Goal: Information Seeking & Learning: Find specific fact

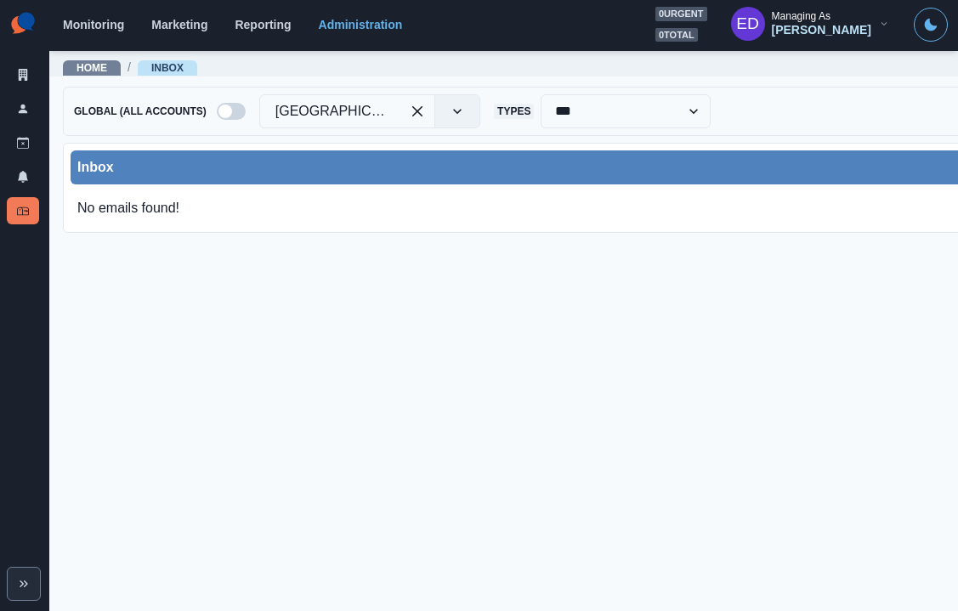
scroll to position [0, 35]
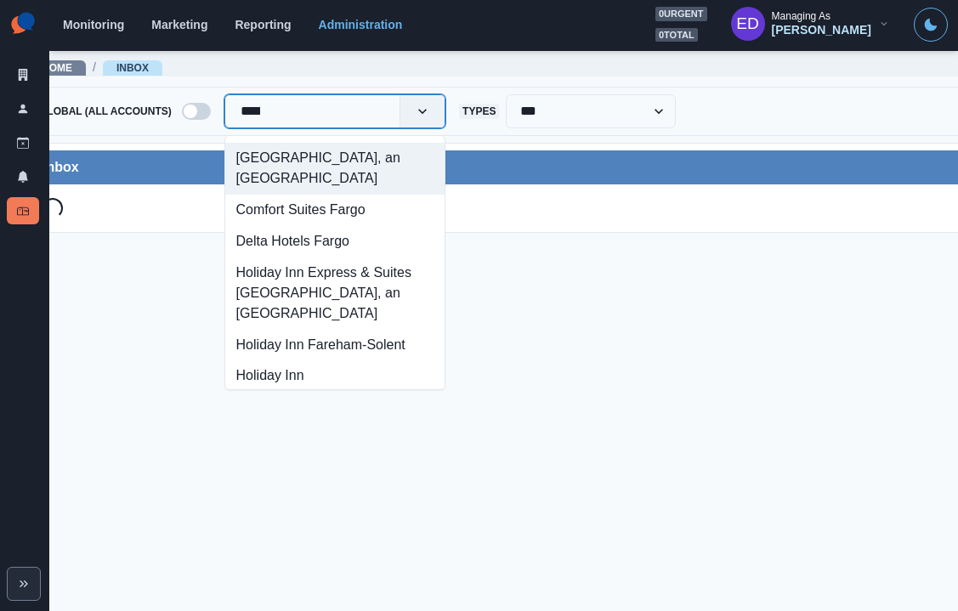
type input "*****"
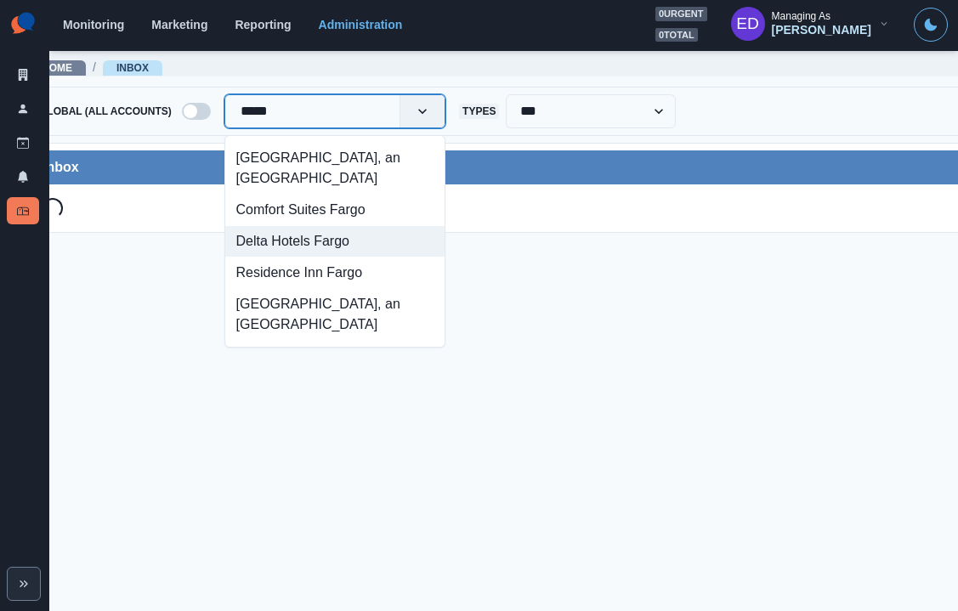
click at [315, 246] on div "Delta Hotels Fargo" at bounding box center [334, 241] width 219 height 31
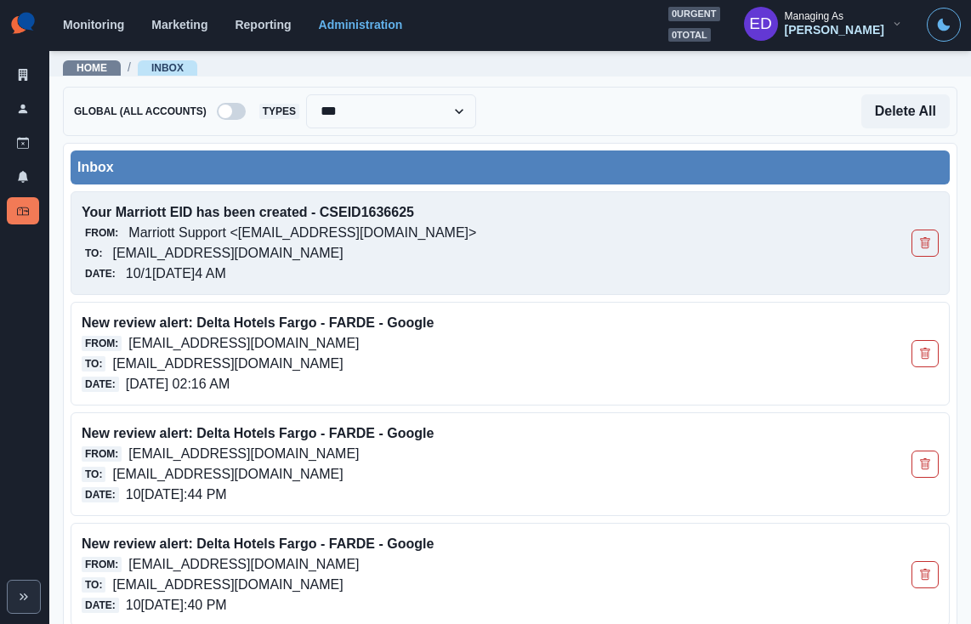
click at [349, 232] on p "Marriott Support <[EMAIL_ADDRESS][DOMAIN_NAME]>" at bounding box center [302, 233] width 348 height 20
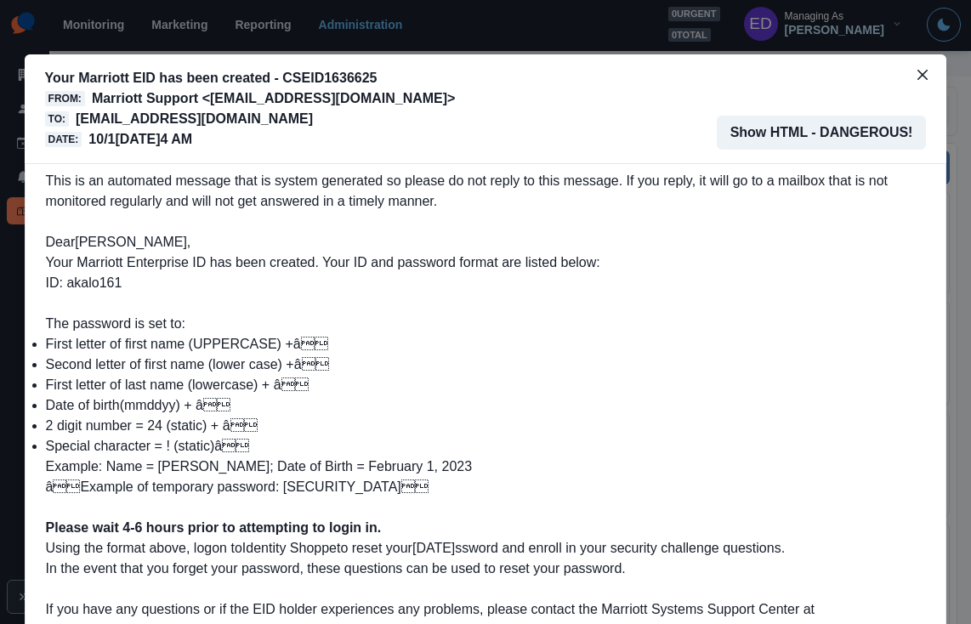
click at [634, 21] on div "Your Marriott EID has been created - CSEID1636625 From: Marriott Support <marri…" at bounding box center [485, 312] width 971 height 624
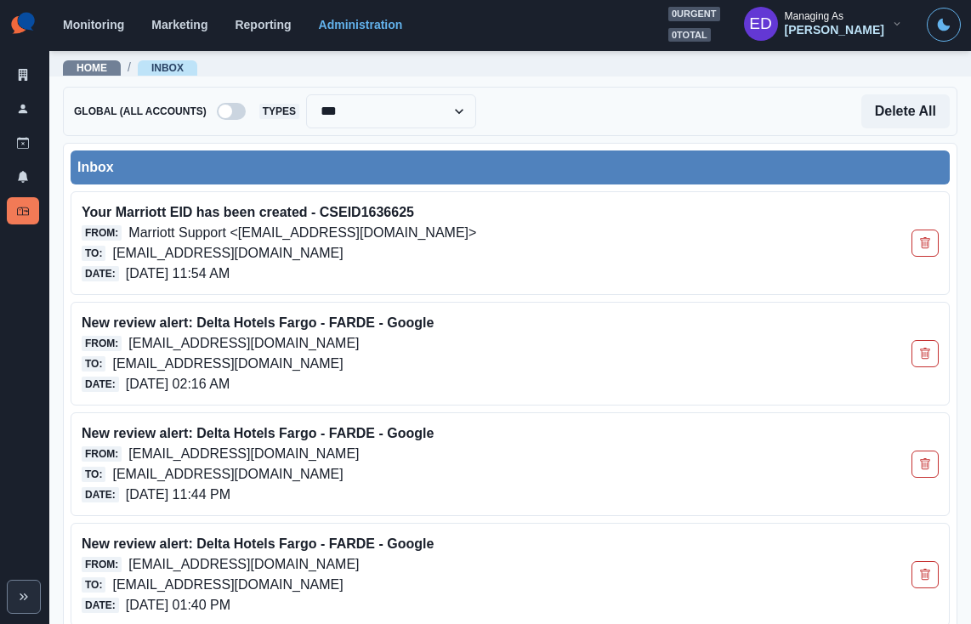
click at [463, 161] on div "Inbox" at bounding box center [509, 167] width 865 height 20
click at [599, 147] on div "Inbox Your Marriott EID has been created - CSEID1636625 From: Marriott Support …" at bounding box center [510, 519] width 894 height 753
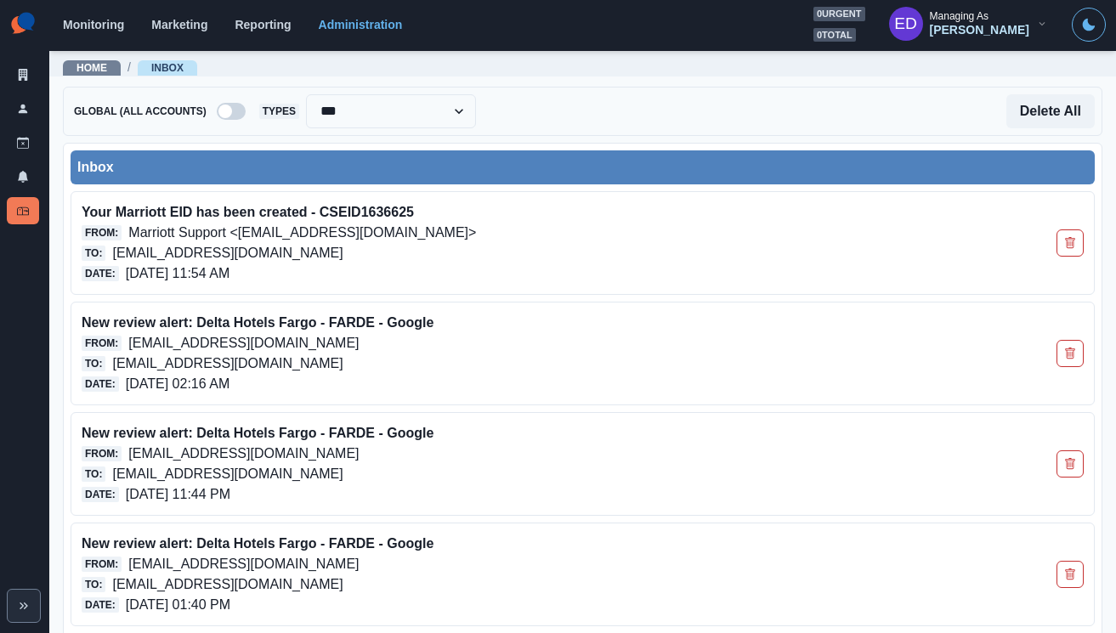
click at [337, 157] on div "Inbox" at bounding box center [582, 167] width 1011 height 20
click at [446, 159] on div "Inbox" at bounding box center [582, 167] width 1011 height 20
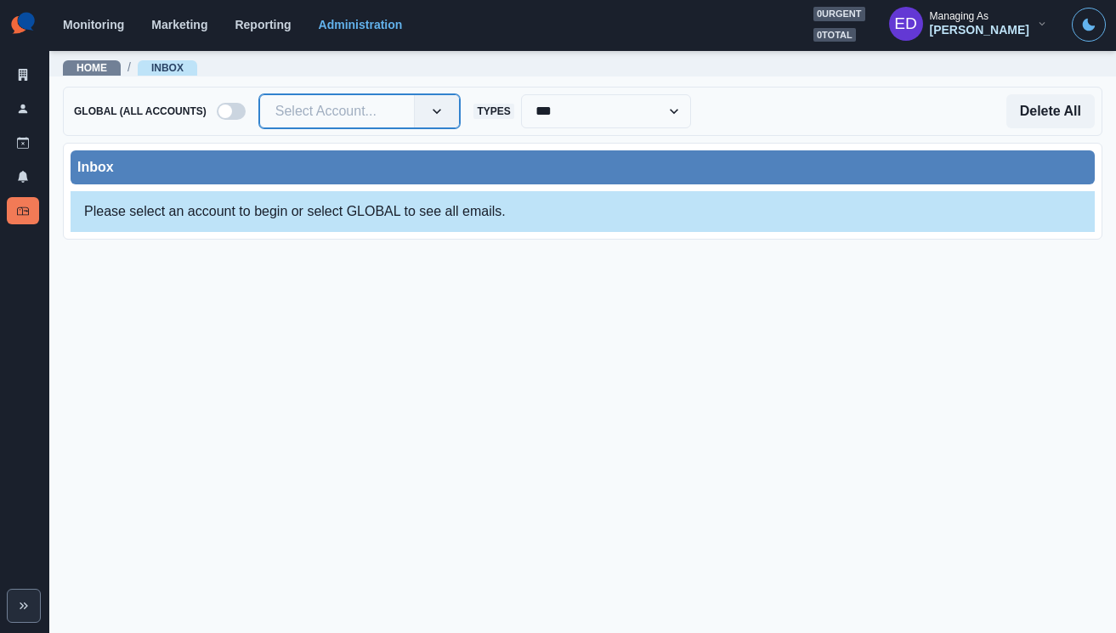
click at [323, 112] on div at bounding box center [337, 111] width 124 height 24
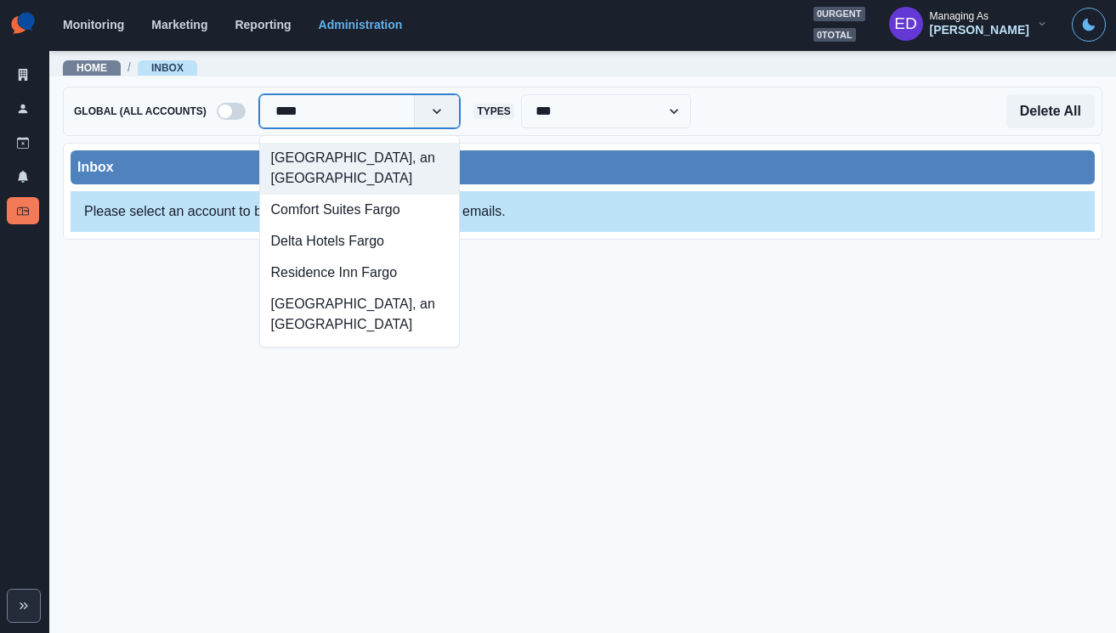
type input "*****"
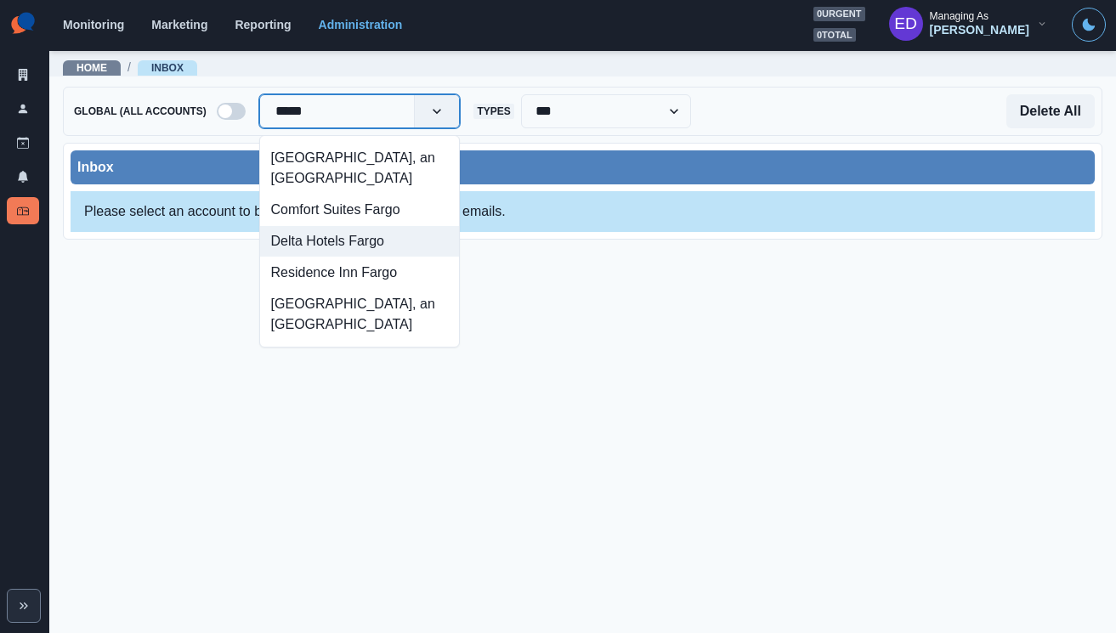
click at [360, 258] on div "Delta Hotels Fargo" at bounding box center [360, 241] width 200 height 31
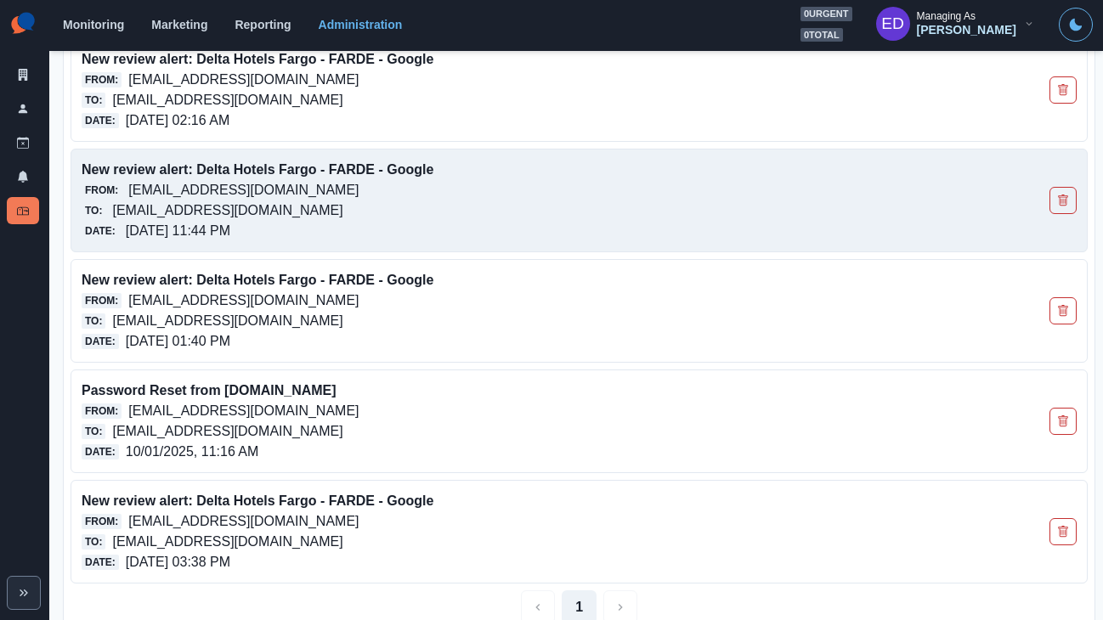
scroll to position [276, 0]
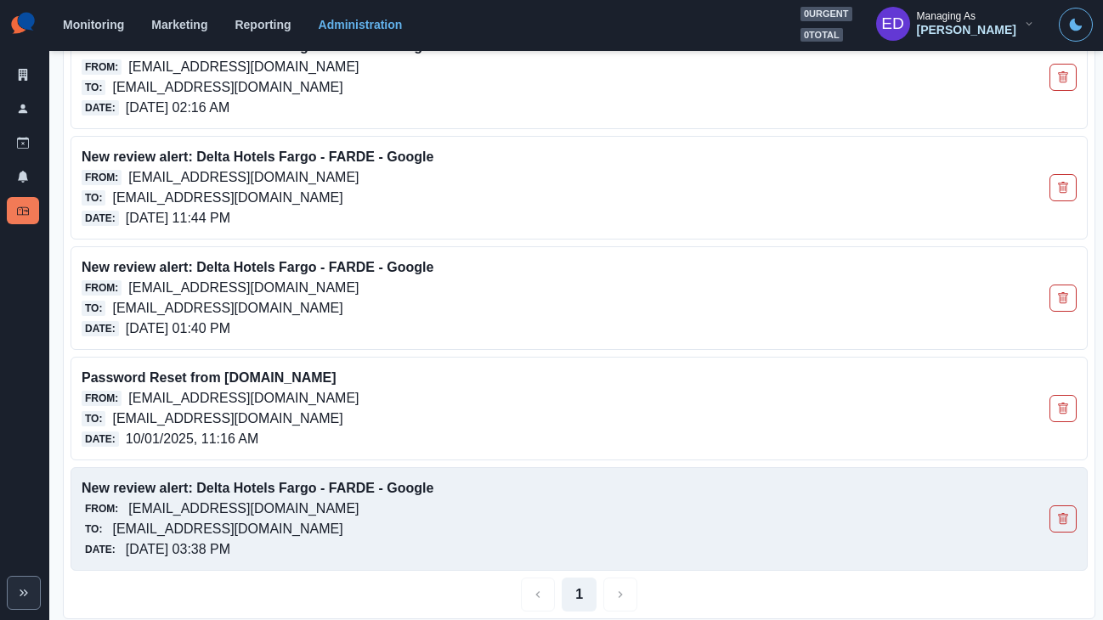
click at [970, 516] on button "Delete Email" at bounding box center [1063, 519] width 27 height 27
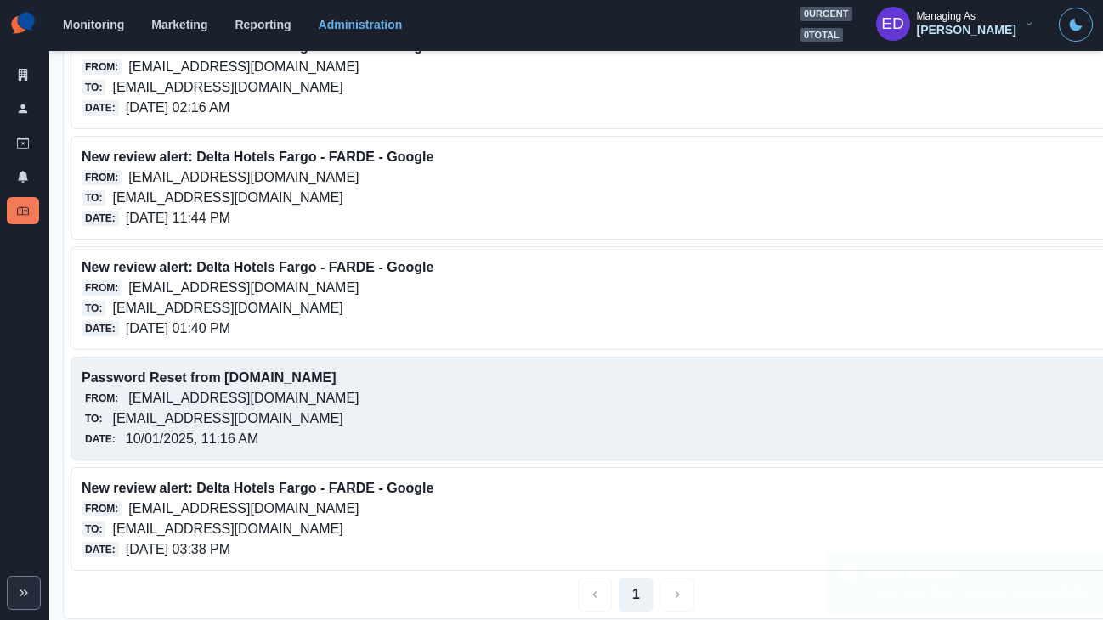
scroll to position [166, 0]
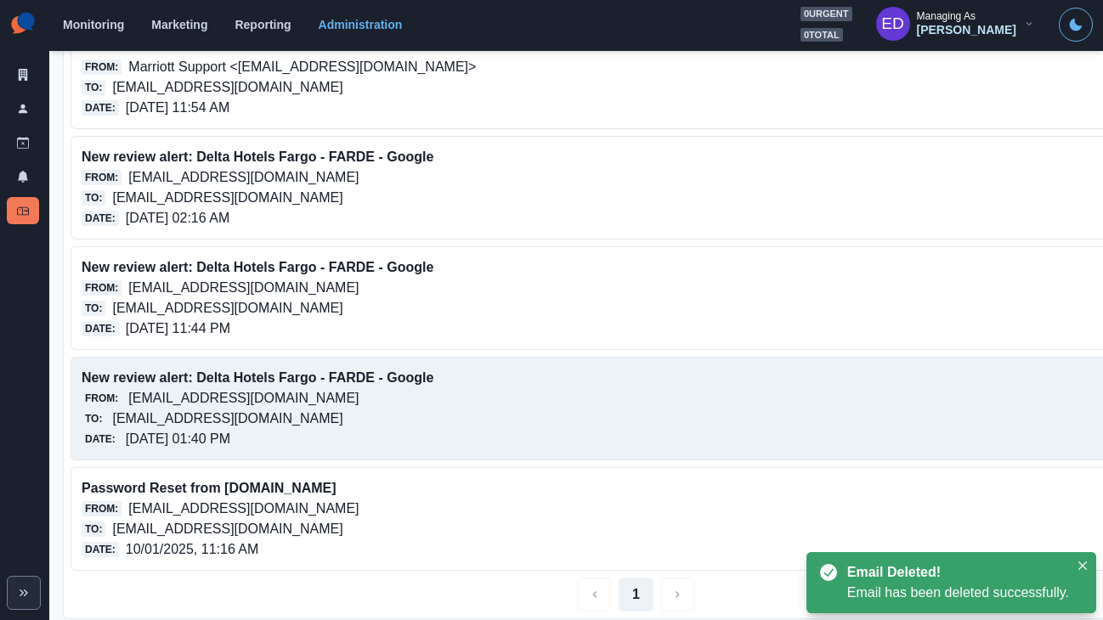
click at [970, 400] on div "New review alert: Delta Hotels Fargo - FARDE - Google From: no-reply@rioseo.com…" at bounding box center [636, 409] width 1131 height 104
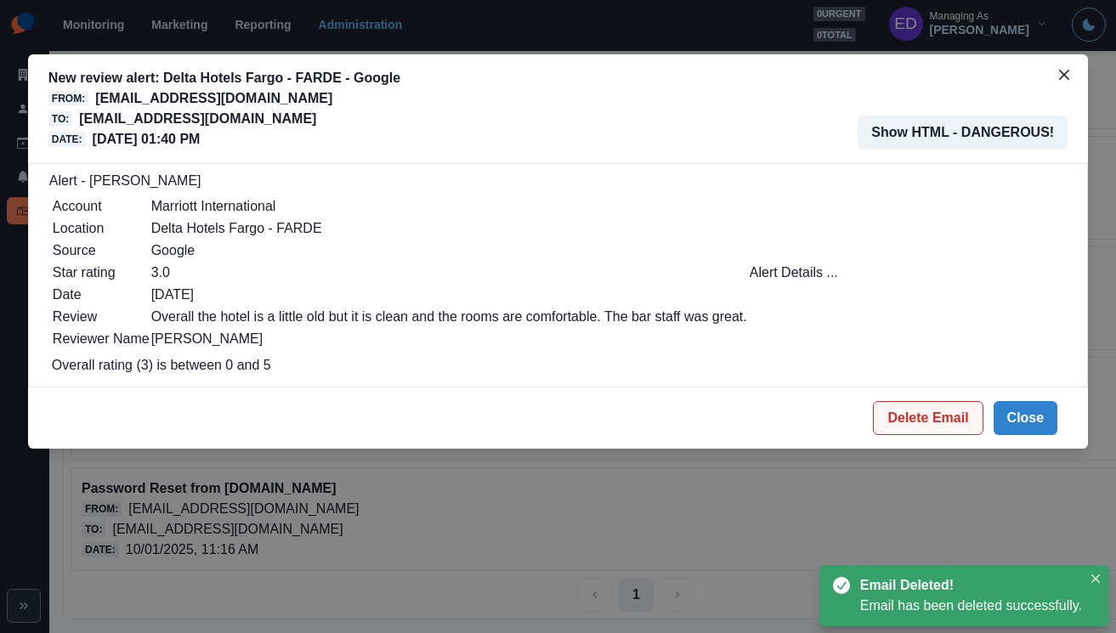
click at [939, 426] on button "Delete Email" at bounding box center [928, 418] width 110 height 34
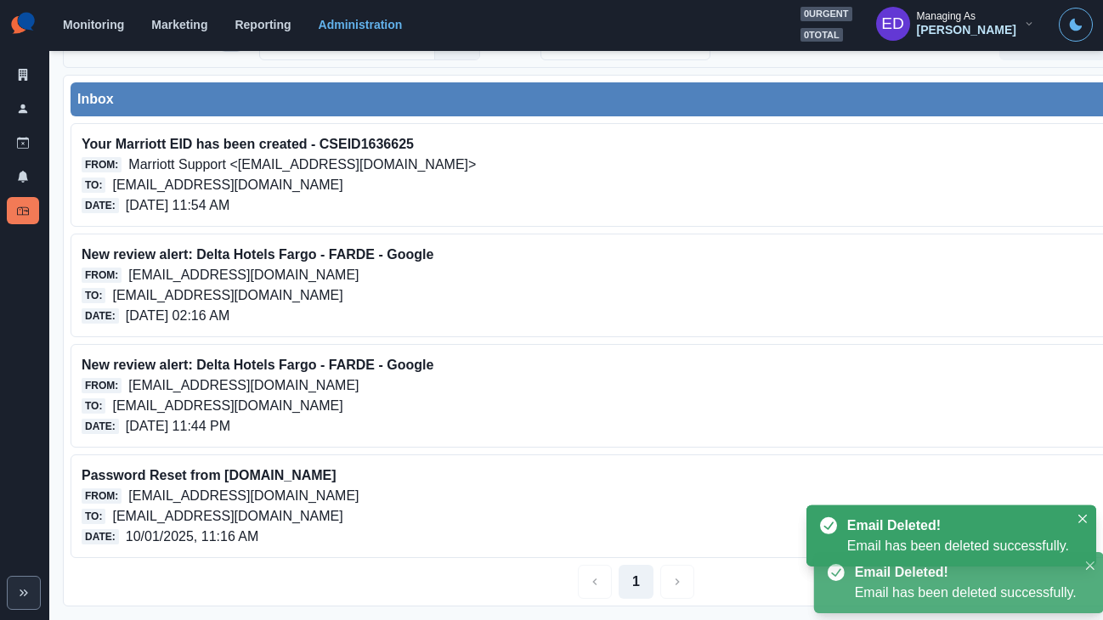
scroll to position [55, 0]
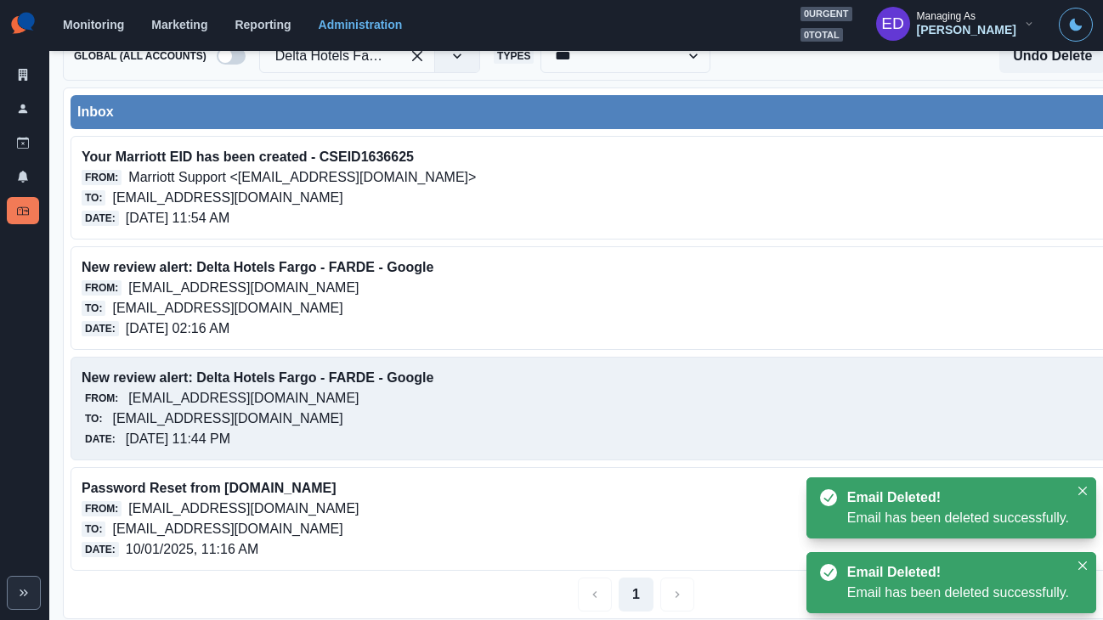
click at [970, 413] on div "New review alert: Delta Hotels Fargo - FARDE - Google From: no-reply@rioseo.com…" at bounding box center [636, 409] width 1131 height 104
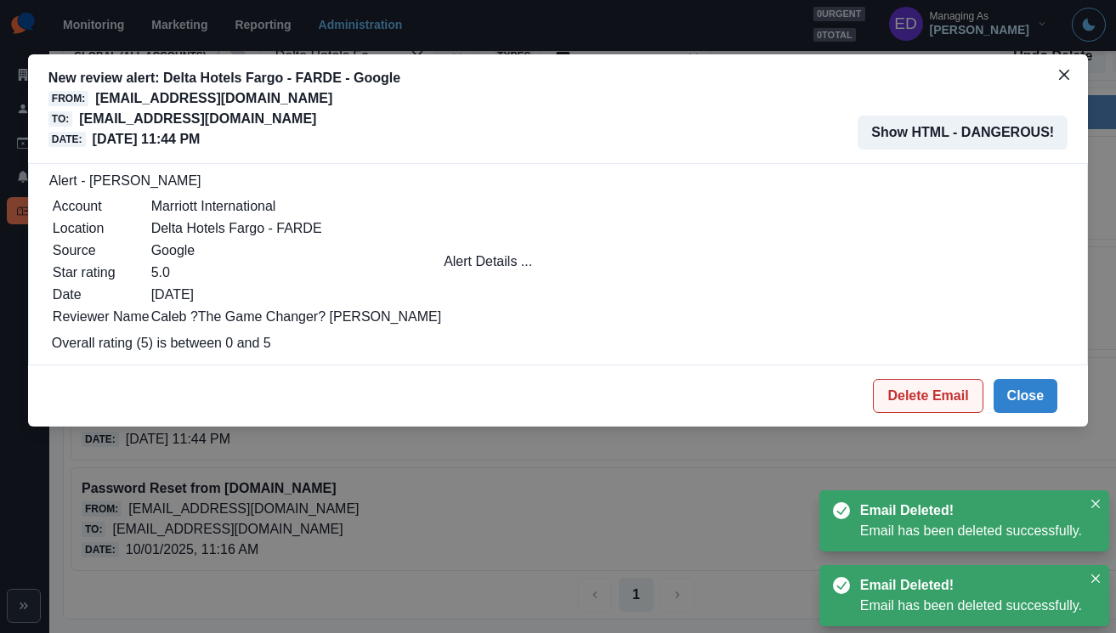
click at [936, 394] on button "Delete Email" at bounding box center [928, 396] width 110 height 34
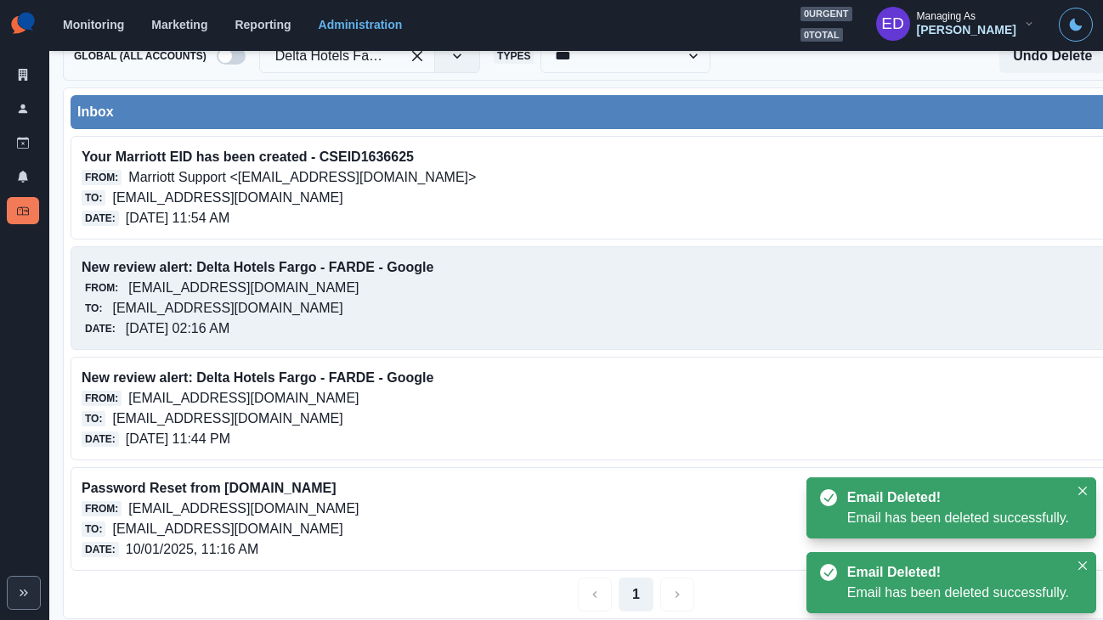
scroll to position [0, 0]
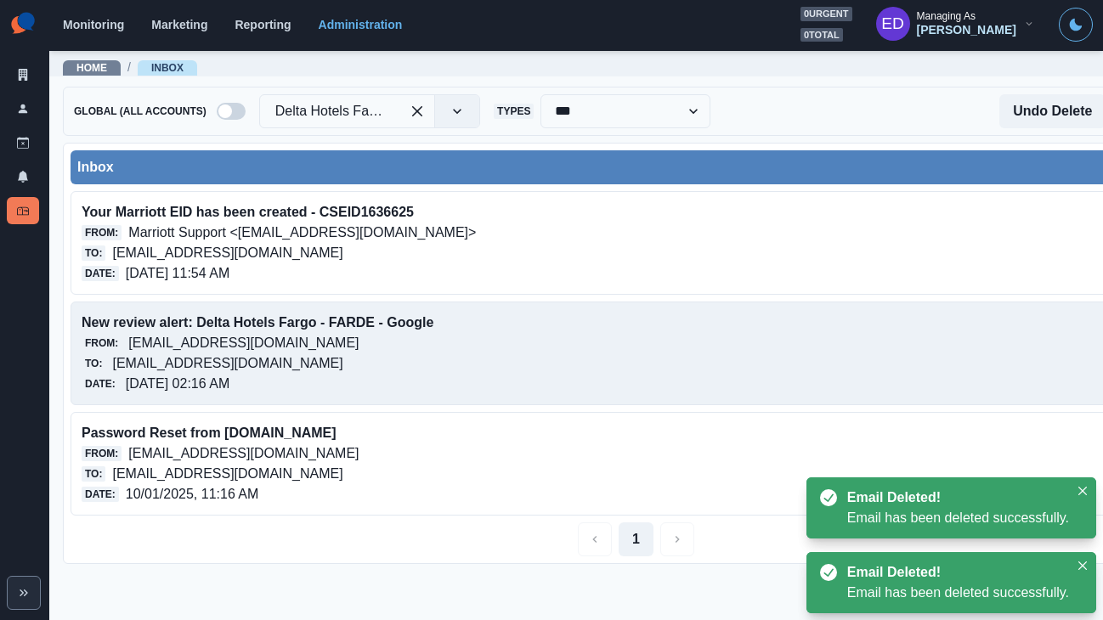
click at [970, 352] on div "New review alert: Delta Hotels Fargo - FARDE - Google From: no-reply@rioseo.com…" at bounding box center [636, 354] width 1131 height 104
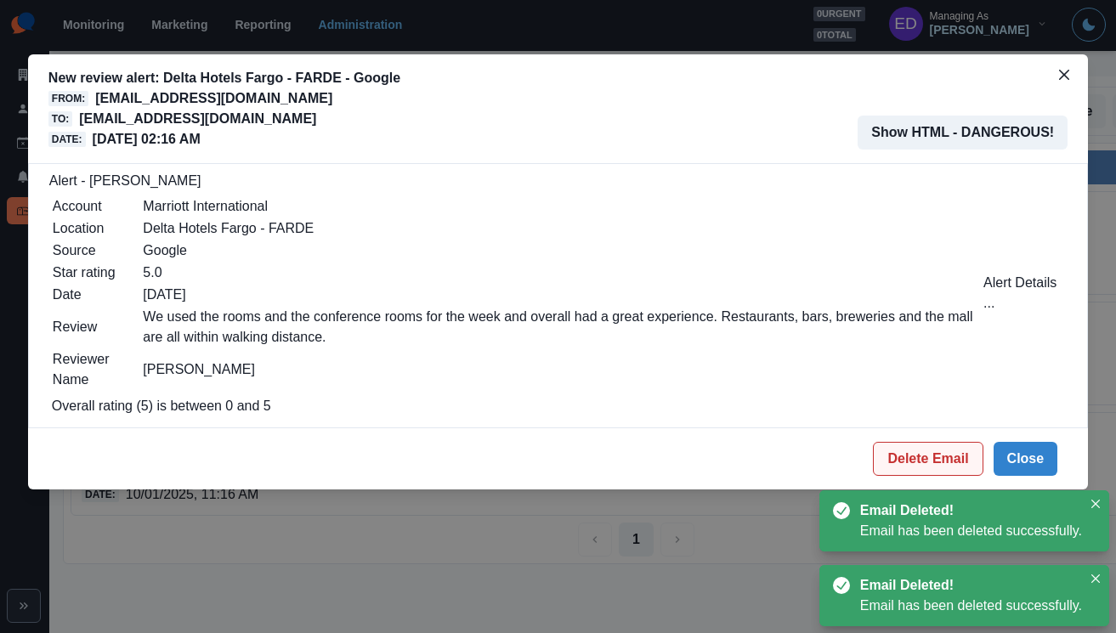
click at [889, 451] on button "Delete Email" at bounding box center [928, 459] width 110 height 34
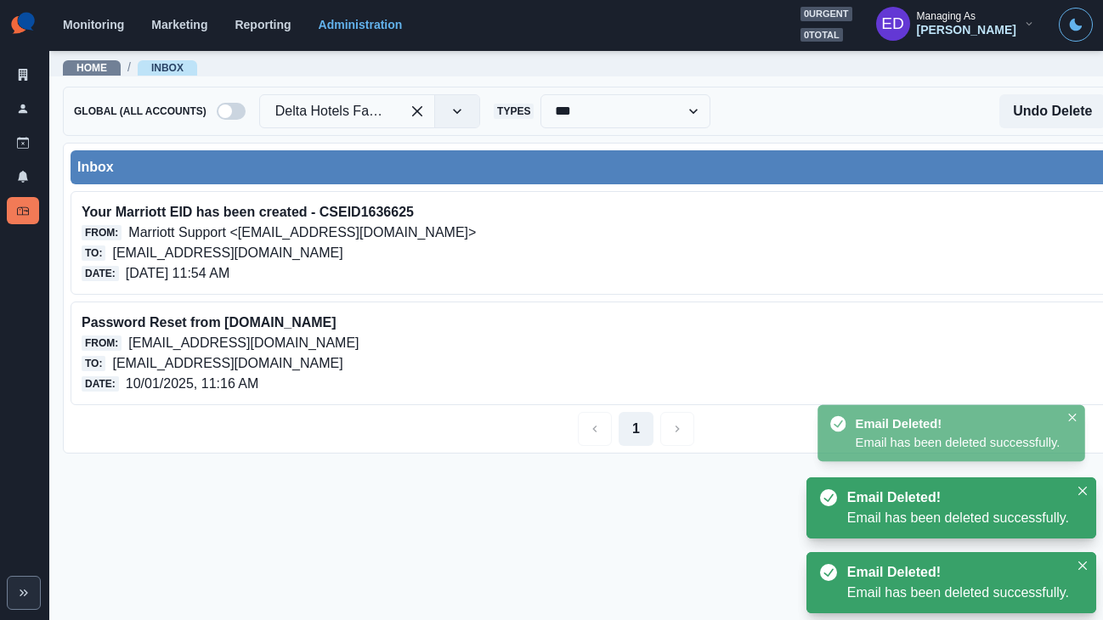
click at [373, 144] on div "Inbox Your Marriott EID has been created - CSEID1636625 From: Marriott Support …" at bounding box center [636, 298] width 1147 height 311
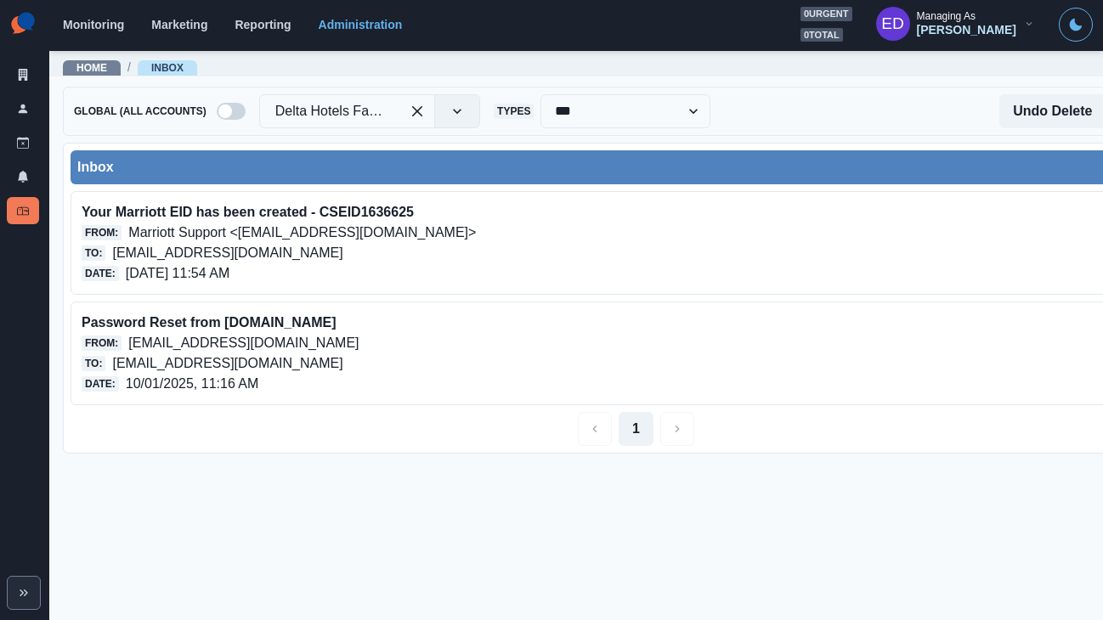
scroll to position [2, 0]
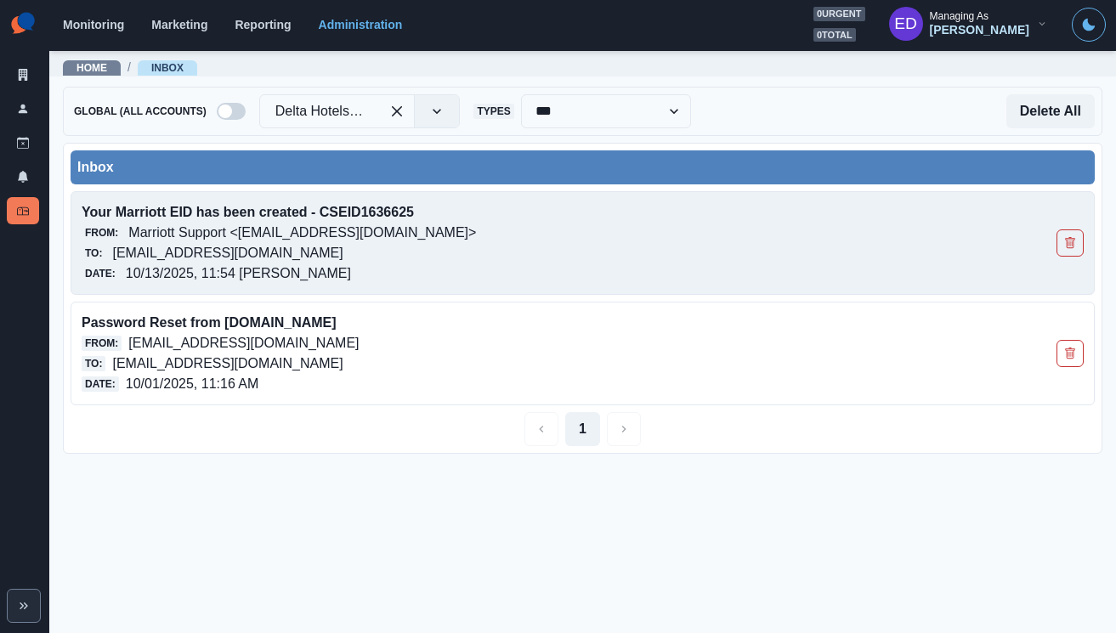
click at [343, 250] on p "[EMAIL_ADDRESS][DOMAIN_NAME]" at bounding box center [227, 253] width 230 height 20
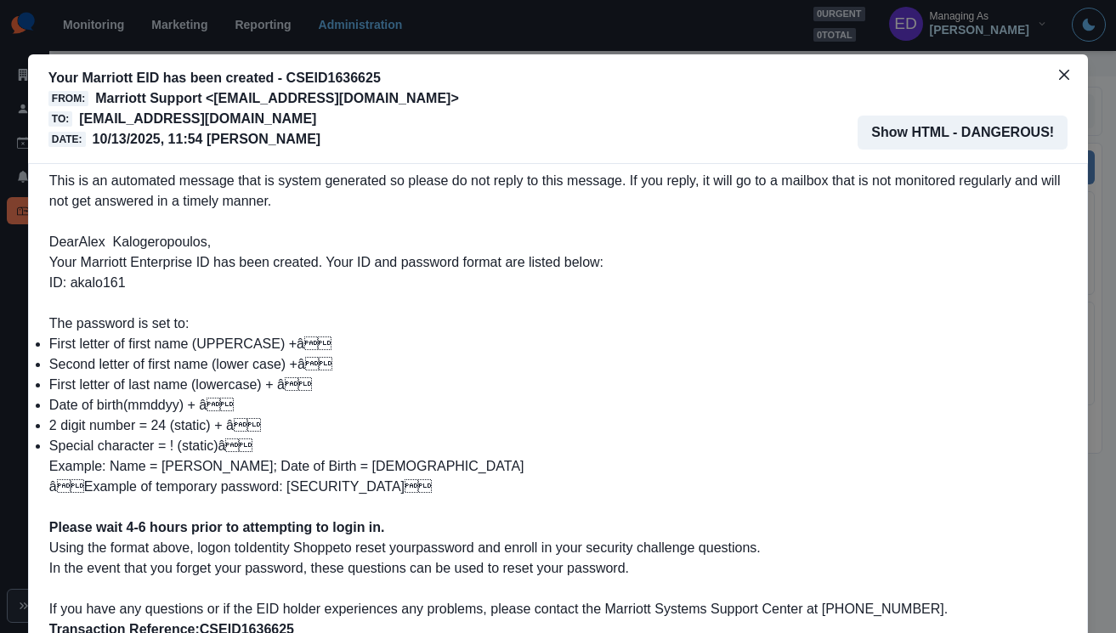
scroll to position [5, 0]
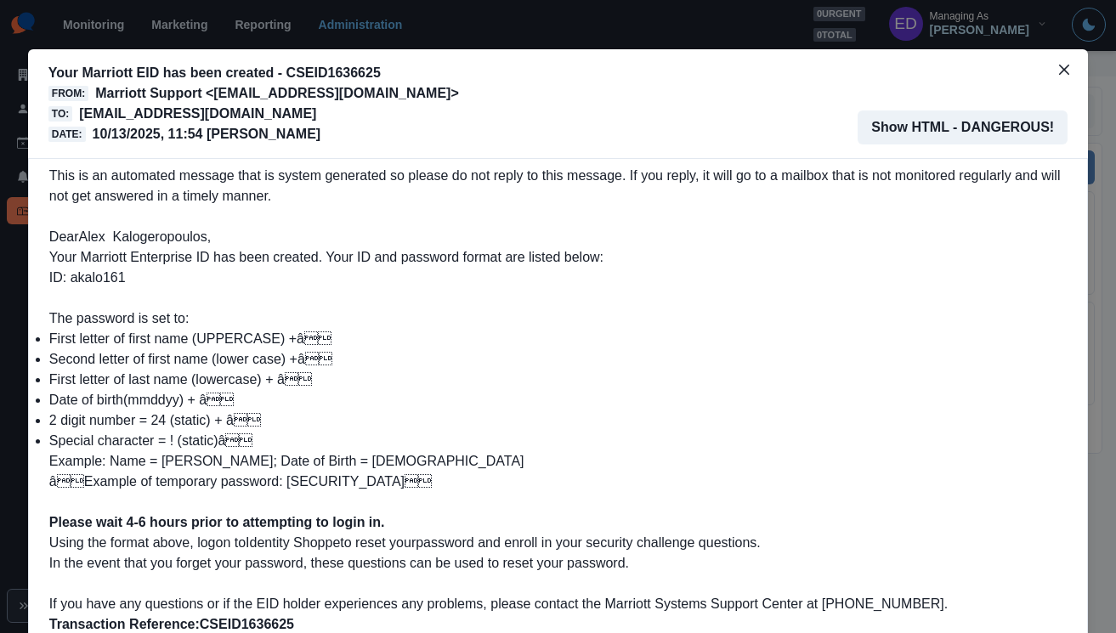
click at [373, 173] on span "This is an automated message that is system generated so please do not reply to…" at bounding box center [554, 185] width 1011 height 35
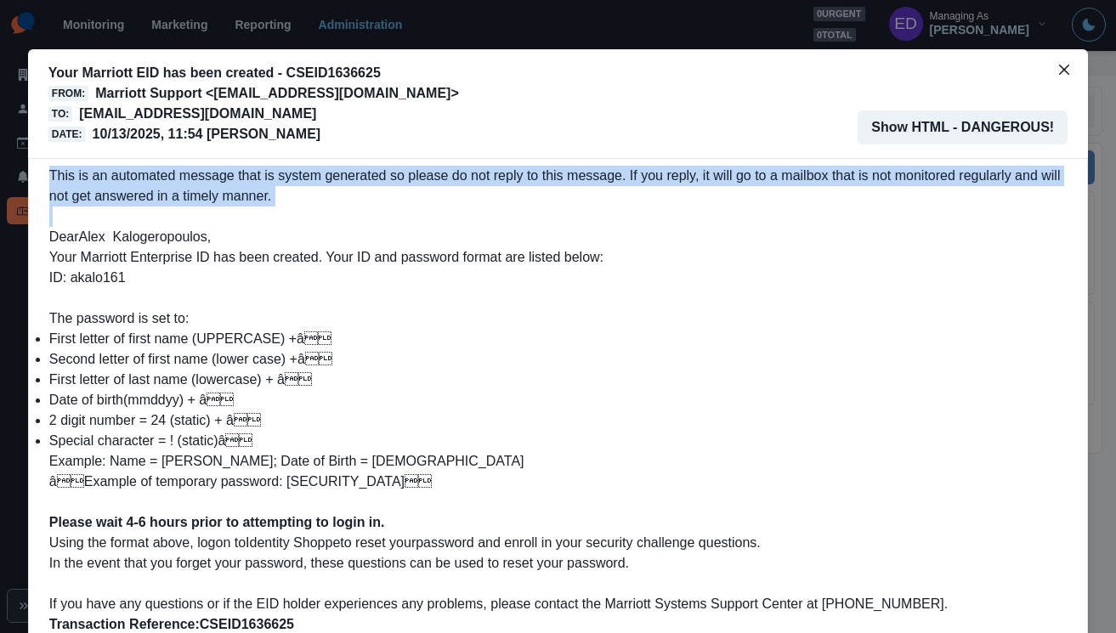
click at [373, 173] on span "This is an automated message that is system generated so please do not reply to…" at bounding box center [554, 185] width 1011 height 35
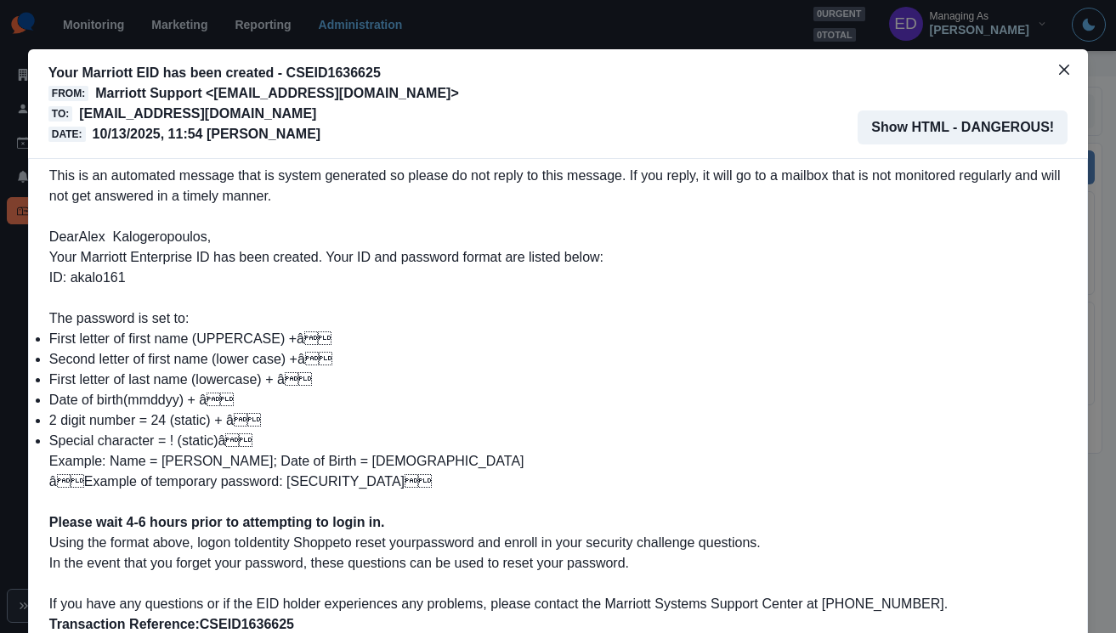
click at [435, 296] on p at bounding box center [557, 298] width 1017 height 20
click at [904, 133] on button "Show HTML - DANGEROUS!" at bounding box center [963, 127] width 210 height 34
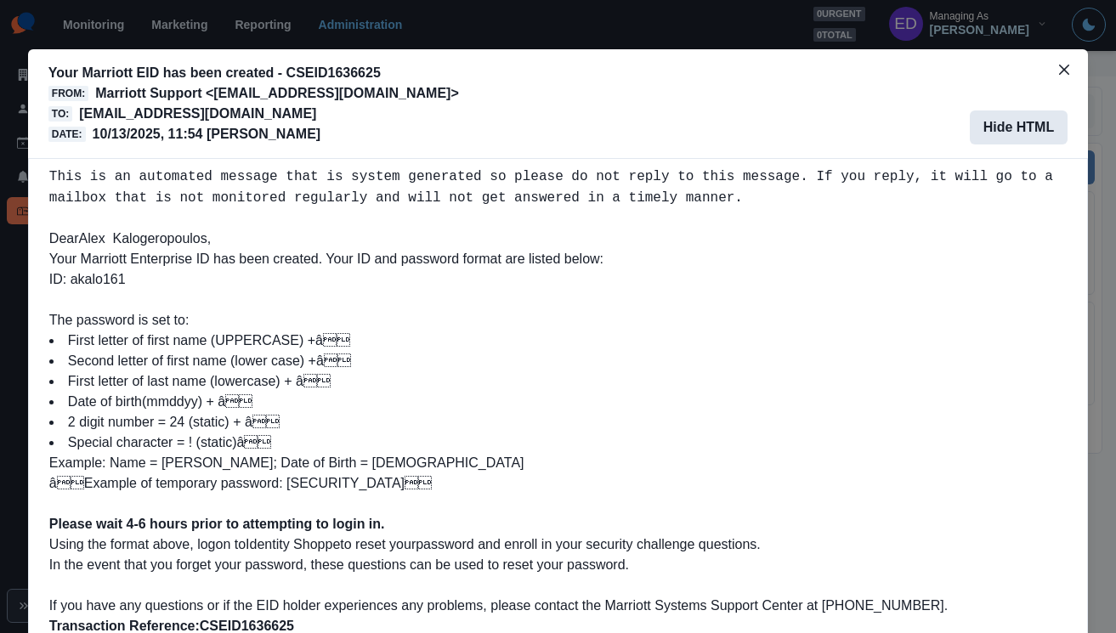
drag, startPoint x: 988, startPoint y: 124, endPoint x: 979, endPoint y: 126, distance: 9.5
click at [988, 124] on button "Hide HTML" at bounding box center [1019, 127] width 99 height 34
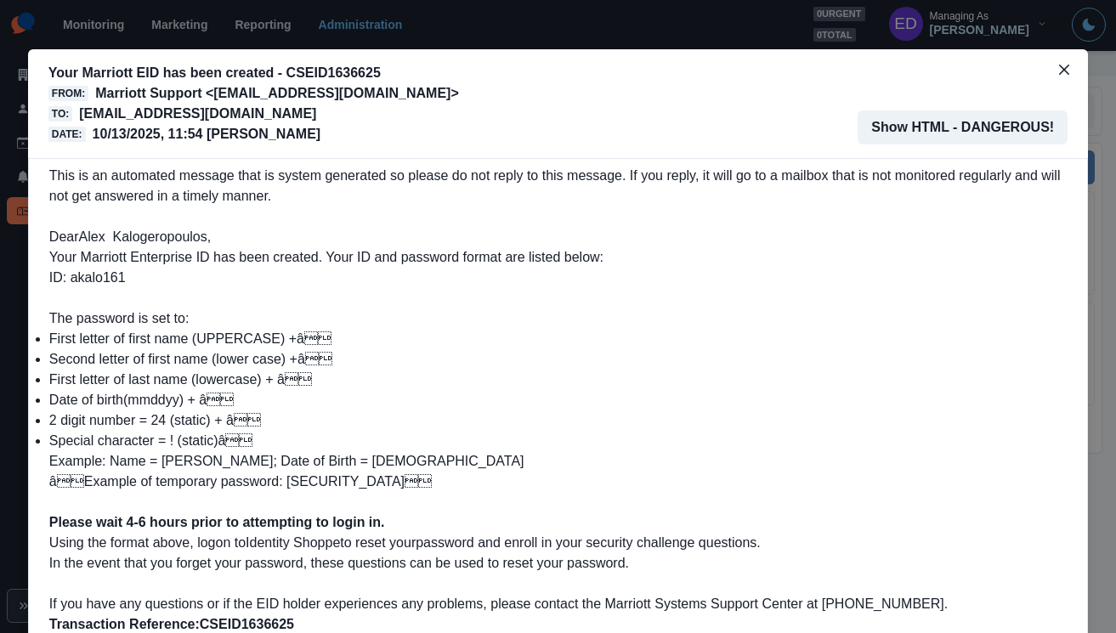
click at [515, 197] on p "This is an automated message that is system generated so please do not reply to…" at bounding box center [557, 186] width 1017 height 41
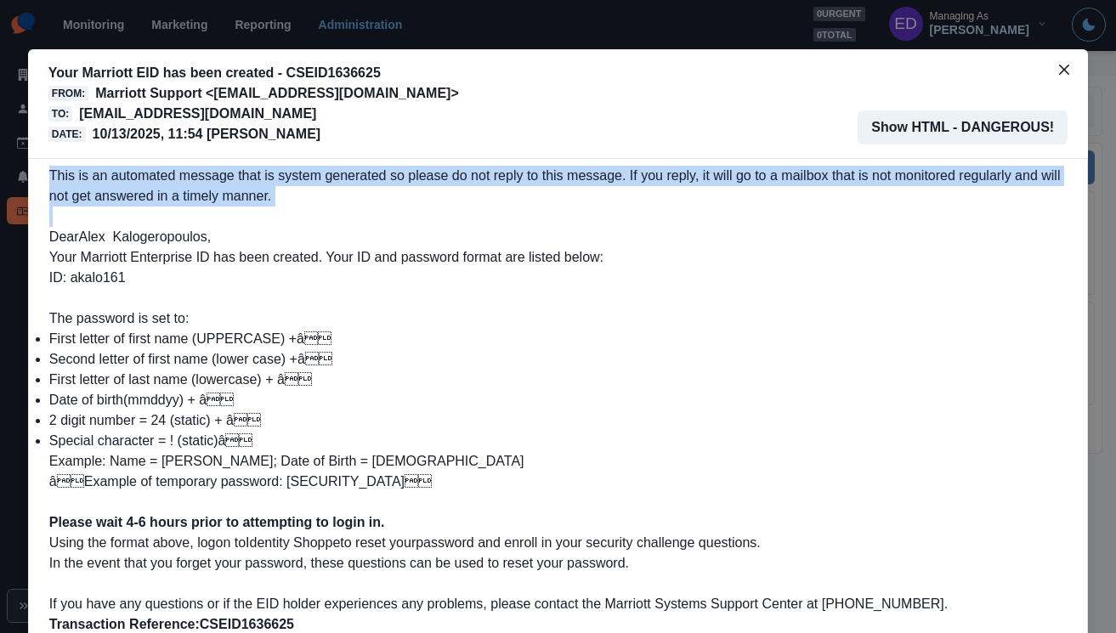
click at [515, 197] on p "This is an automated message that is system generated so please do not reply to…" at bounding box center [557, 186] width 1017 height 41
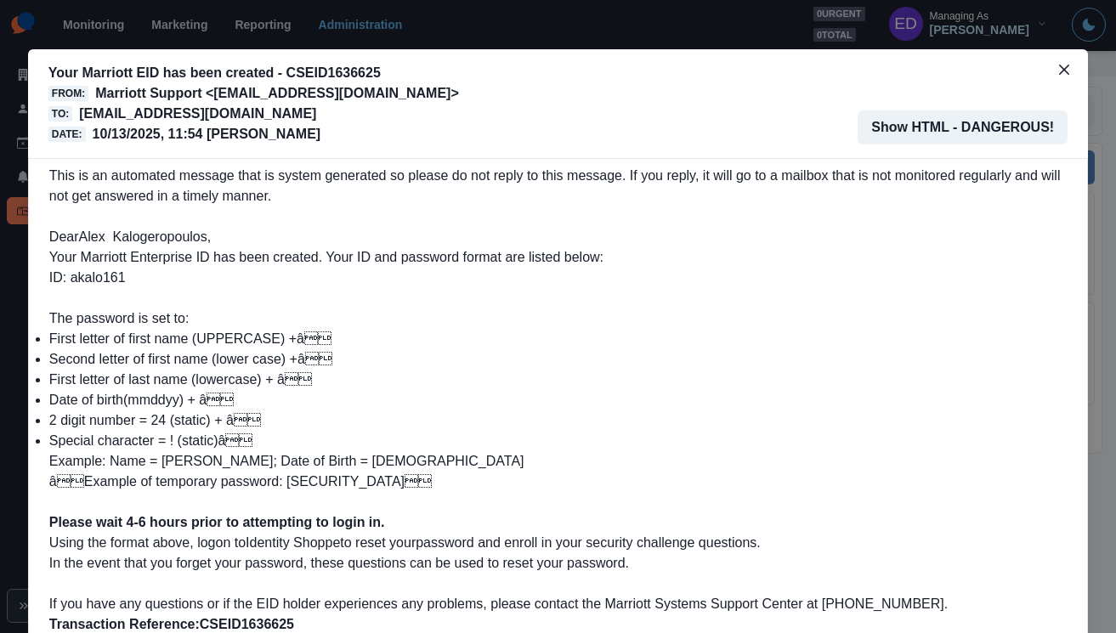
click at [562, 216] on p "Dear Alex Kalogeropoulos," at bounding box center [557, 227] width 1017 height 41
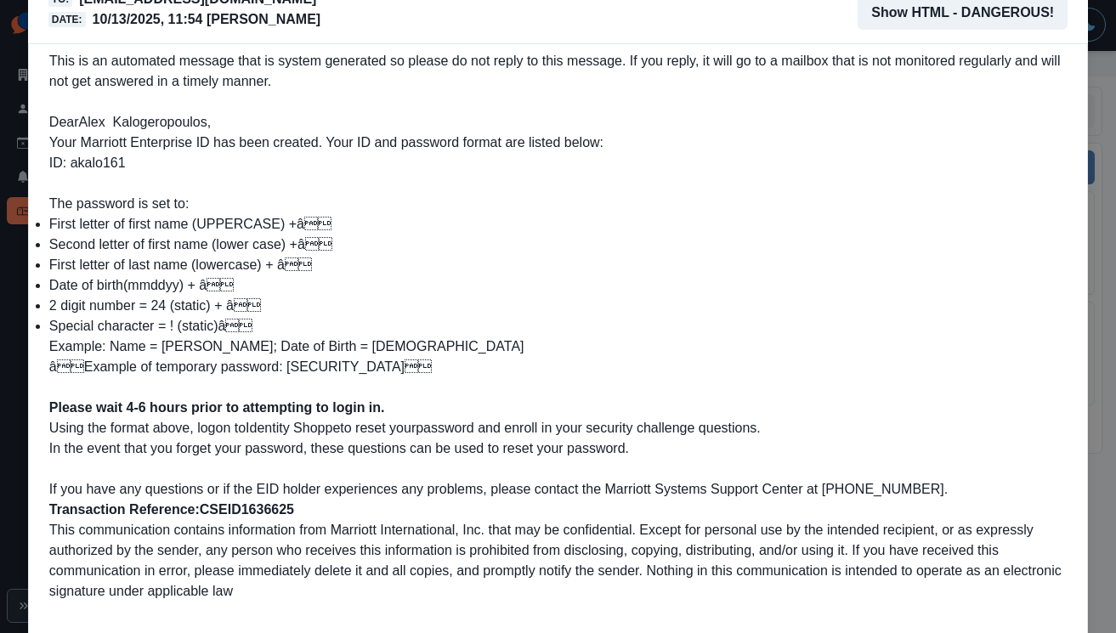
scroll to position [0, 0]
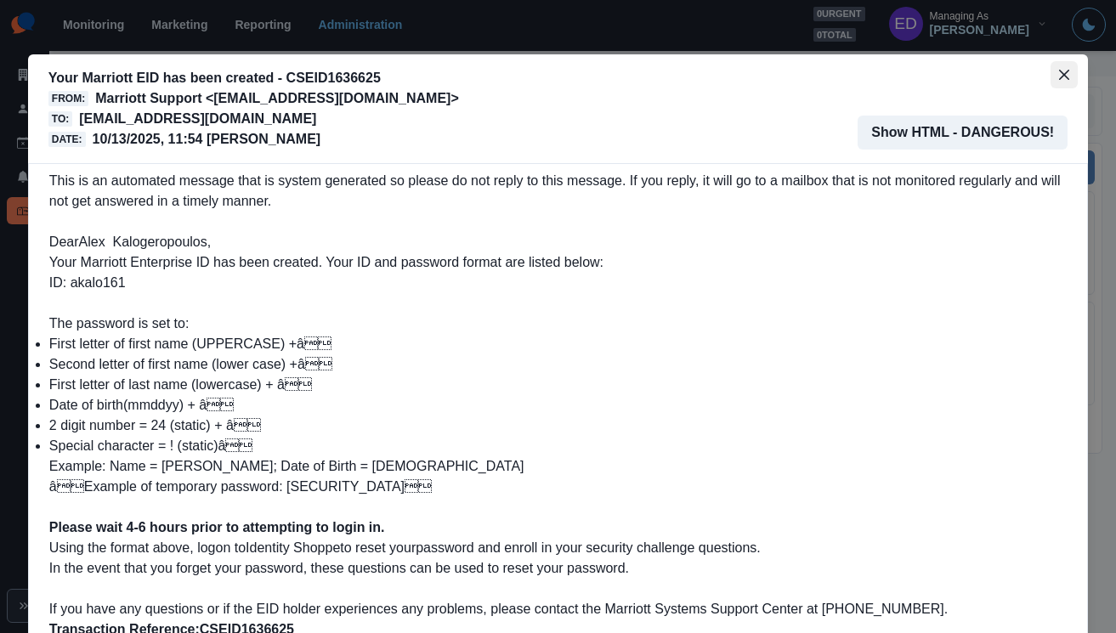
click at [1059, 71] on icon "Close" at bounding box center [1064, 75] width 10 height 10
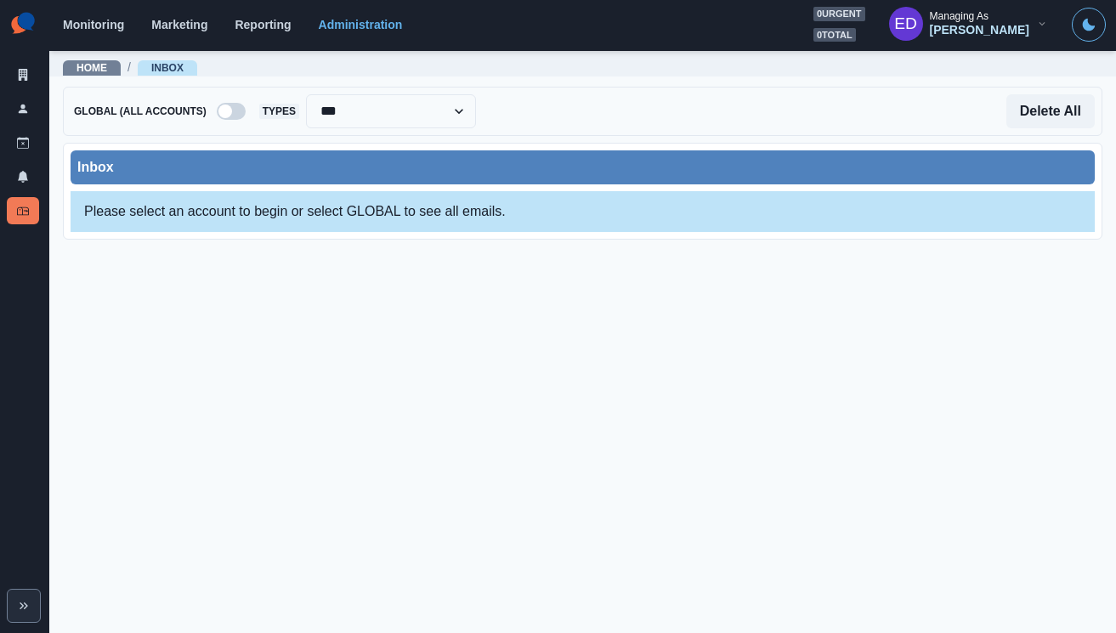
click at [348, 76] on div "Home / Inbox" at bounding box center [582, 64] width 1067 height 31
click at [281, 71] on div "Home / Inbox" at bounding box center [582, 62] width 1067 height 27
click at [394, 168] on div "Inbox" at bounding box center [582, 167] width 1011 height 20
click at [346, 121] on div at bounding box center [337, 111] width 124 height 24
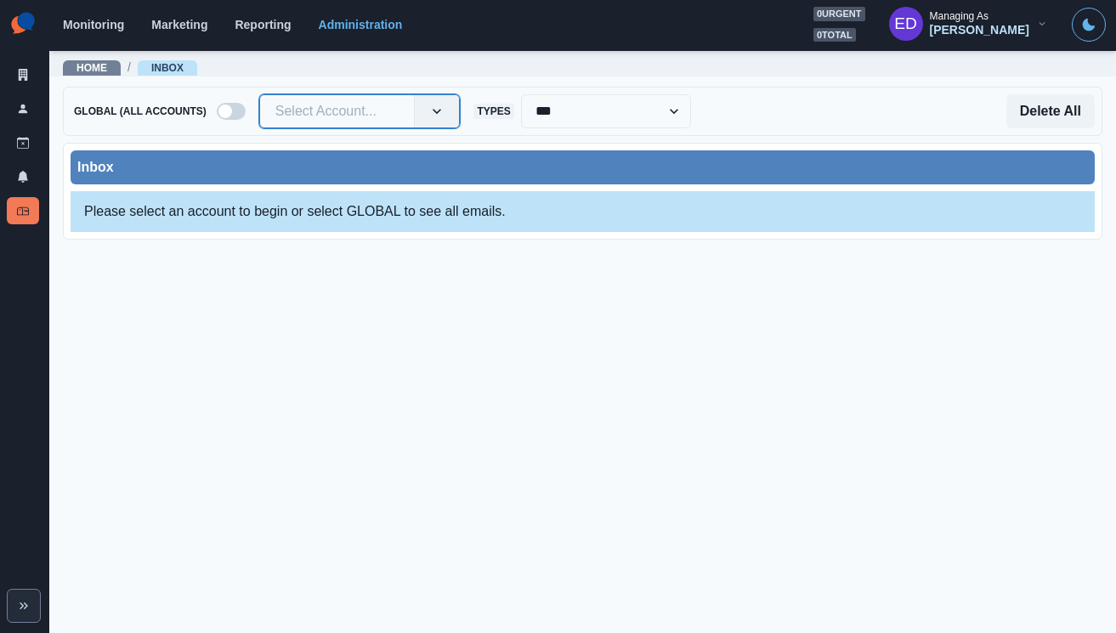
click at [347, 116] on div at bounding box center [337, 111] width 124 height 24
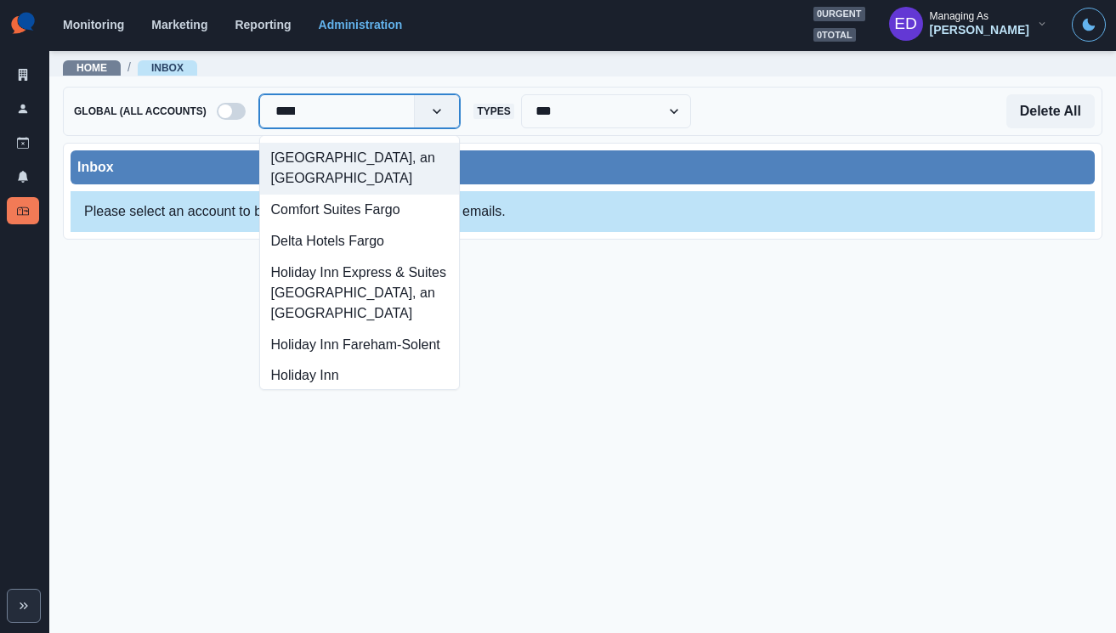
type input "*****"
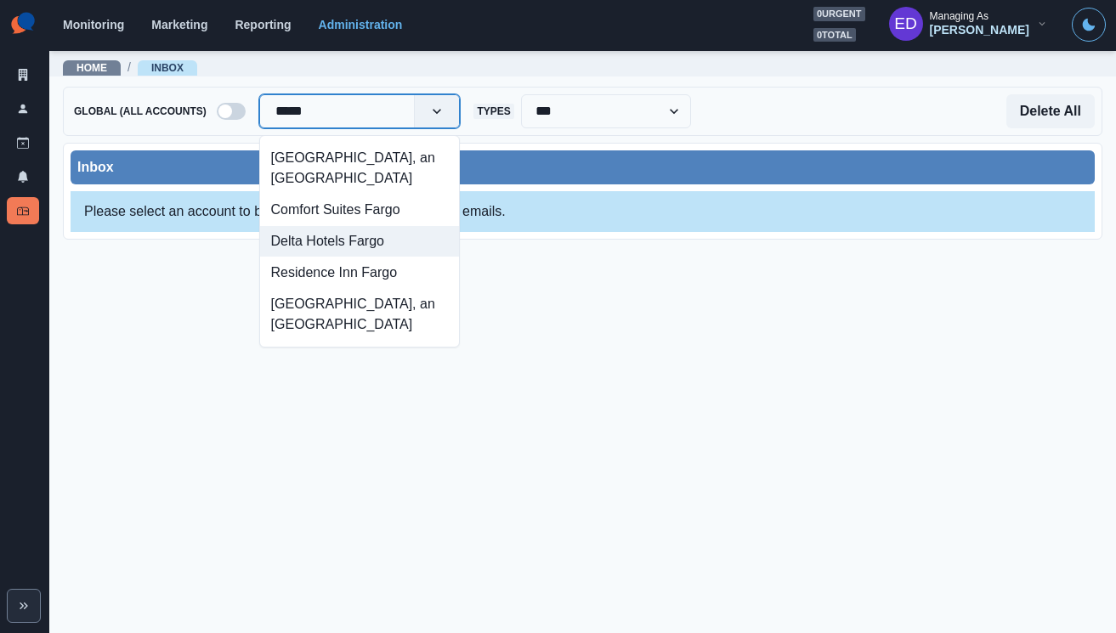
click at [320, 258] on div "Delta Hotels Fargo" at bounding box center [360, 241] width 200 height 31
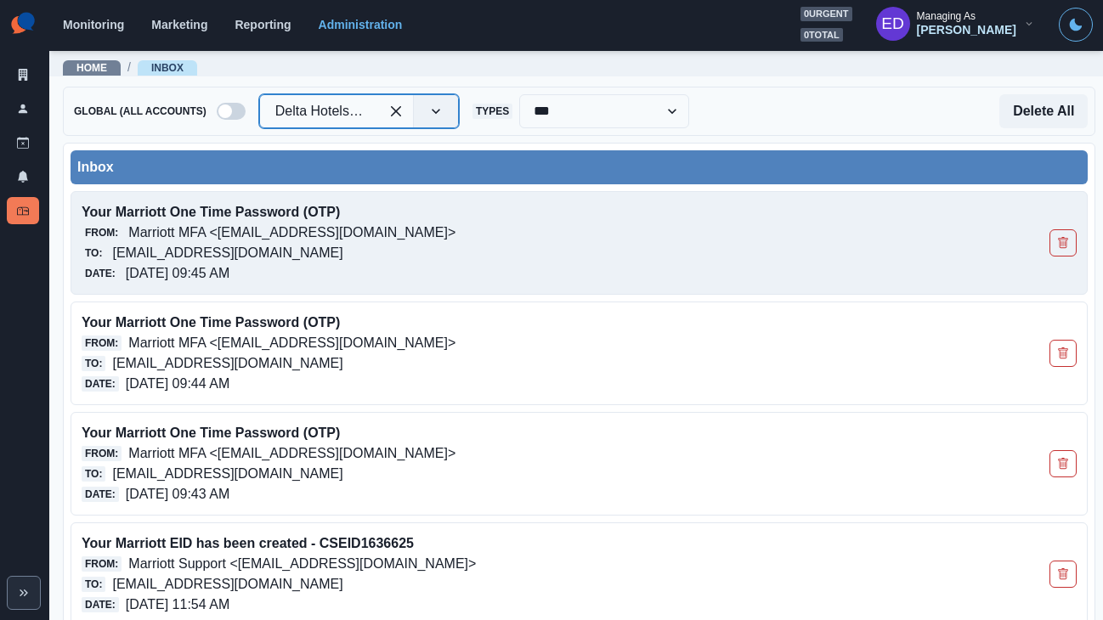
click at [334, 254] on p "[EMAIL_ADDRESS][DOMAIN_NAME]" at bounding box center [227, 253] width 230 height 20
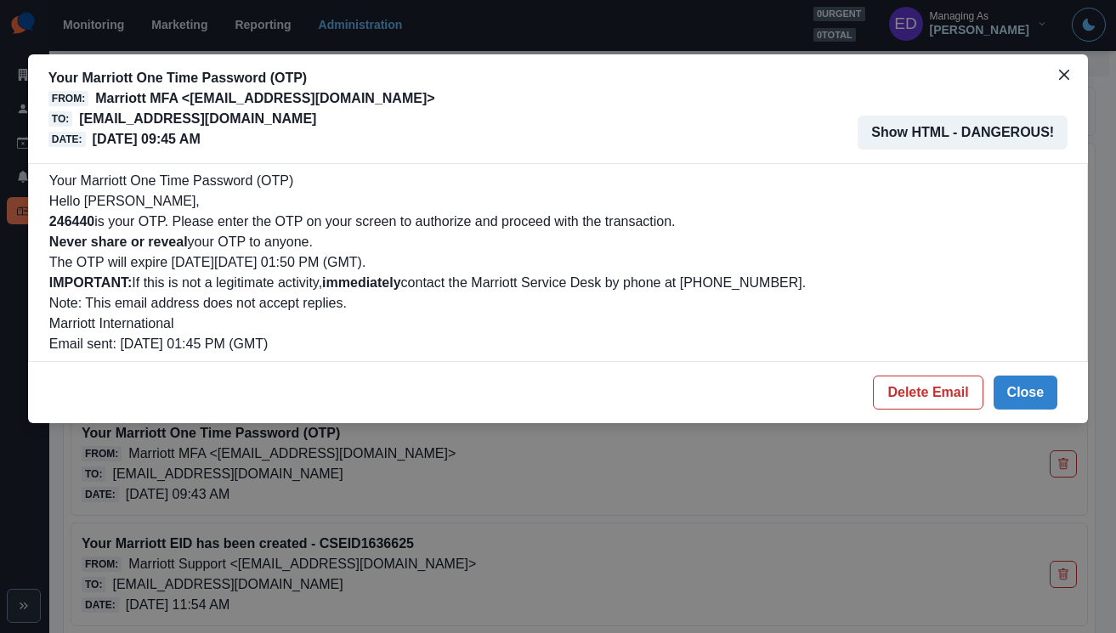
click at [59, 217] on b "246440" at bounding box center [71, 221] width 45 height 14
copy b "246440"
drag, startPoint x: 411, startPoint y: 475, endPoint x: 598, endPoint y: 430, distance: 192.3
click at [411, 475] on div "Your Marriott One Time Password (OTP) From: Marriott MFA <noreply@trustedauth.c…" at bounding box center [558, 316] width 1116 height 633
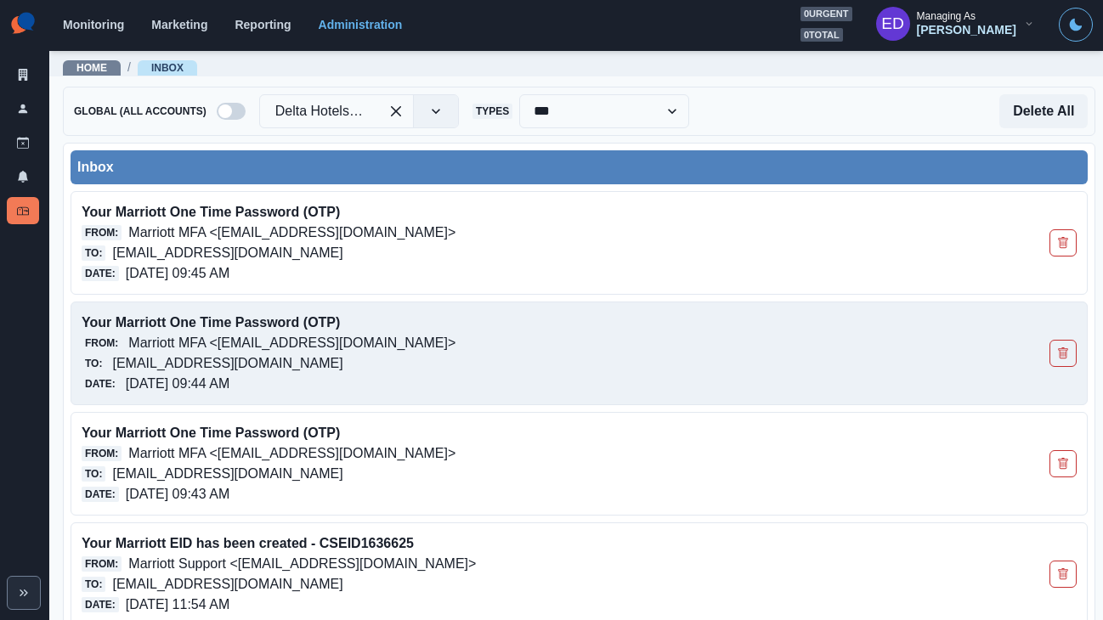
click at [379, 340] on p "Marriott MFA <[EMAIL_ADDRESS][DOMAIN_NAME]>" at bounding box center [291, 343] width 327 height 20
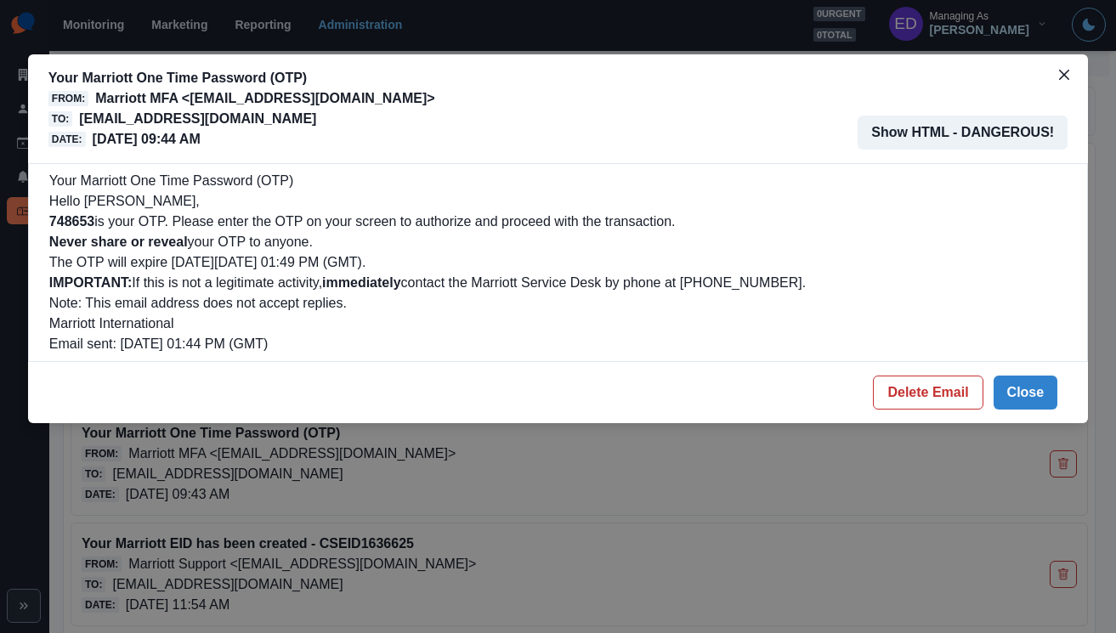
click at [83, 224] on b "748653" at bounding box center [71, 221] width 45 height 14
copy b "748653"
click at [929, 394] on button "Delete Email" at bounding box center [928, 393] width 110 height 34
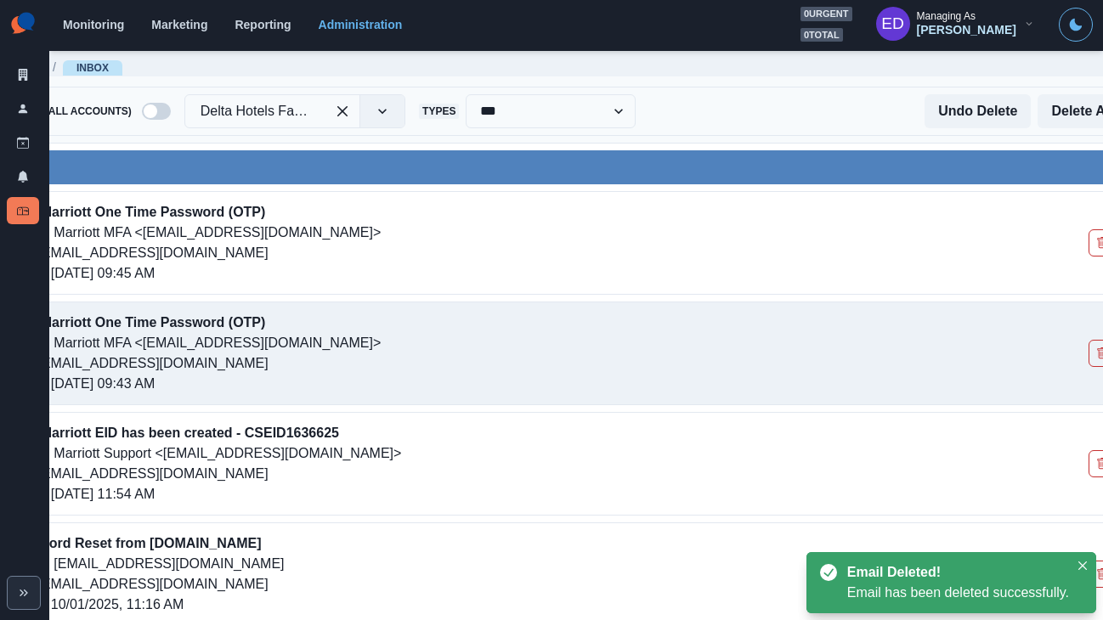
scroll to position [0, 136]
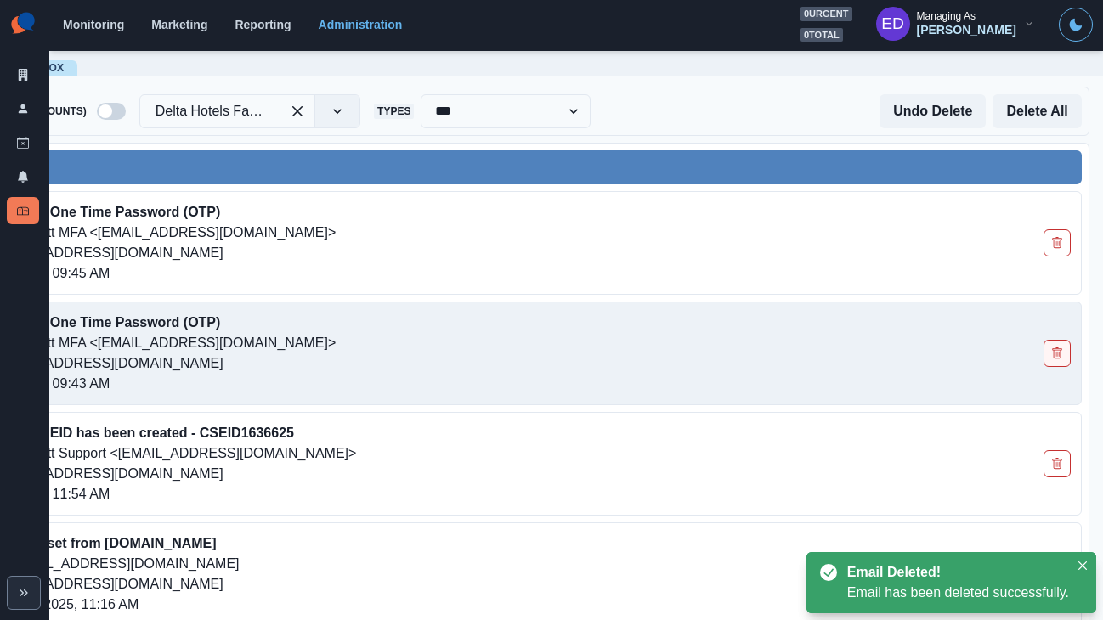
click at [1051, 354] on button "Delete Email" at bounding box center [1057, 353] width 27 height 27
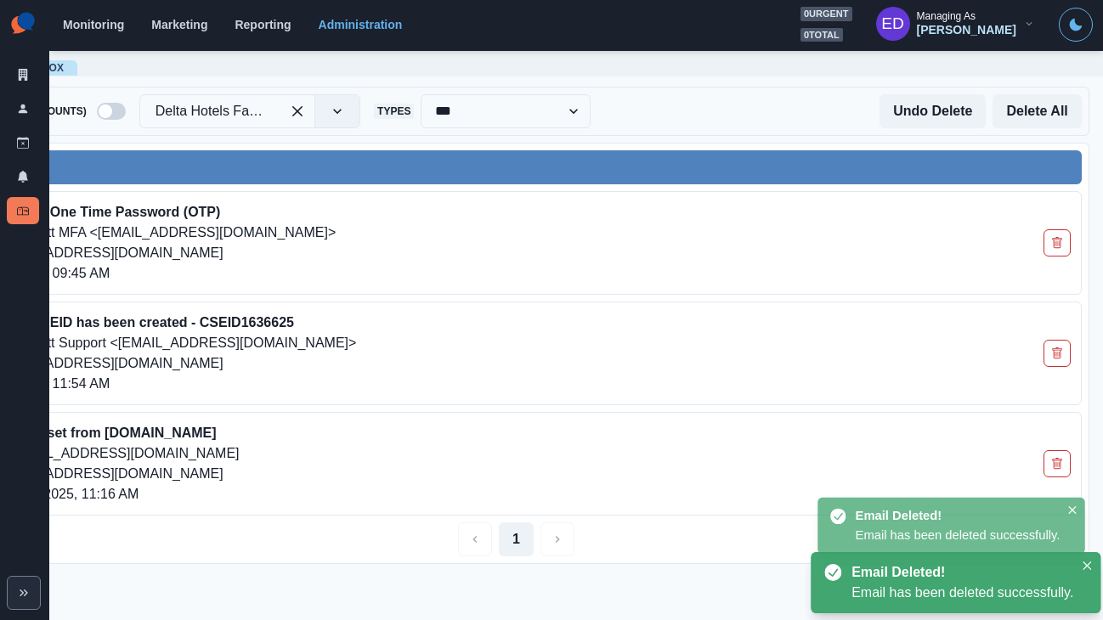
scroll to position [0, 123]
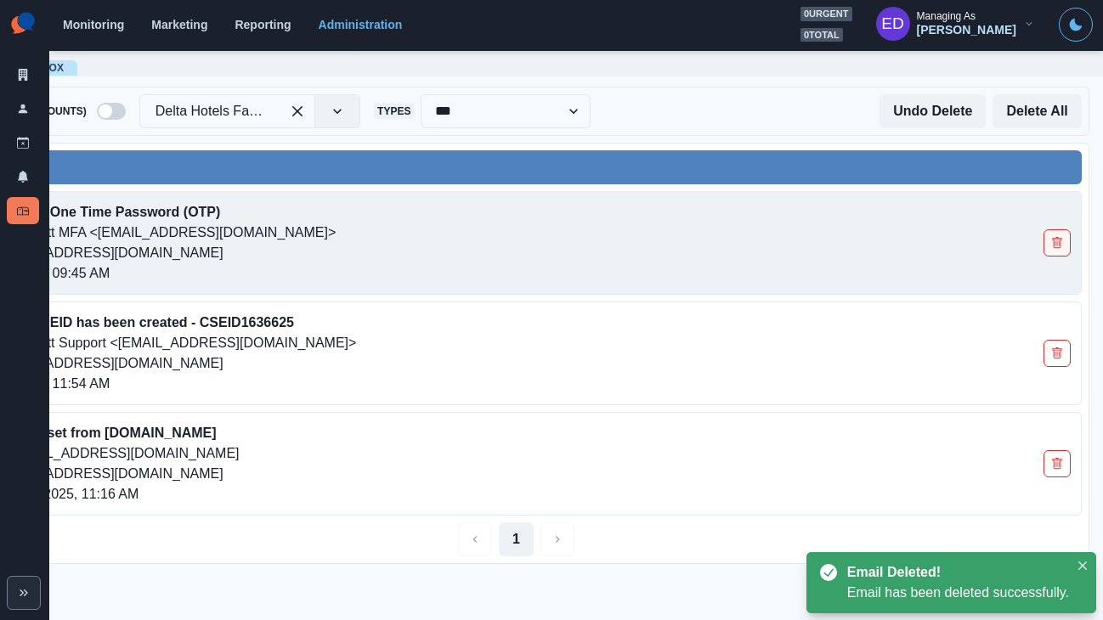
click at [1058, 242] on icon "Delete Email" at bounding box center [1057, 243] width 12 height 12
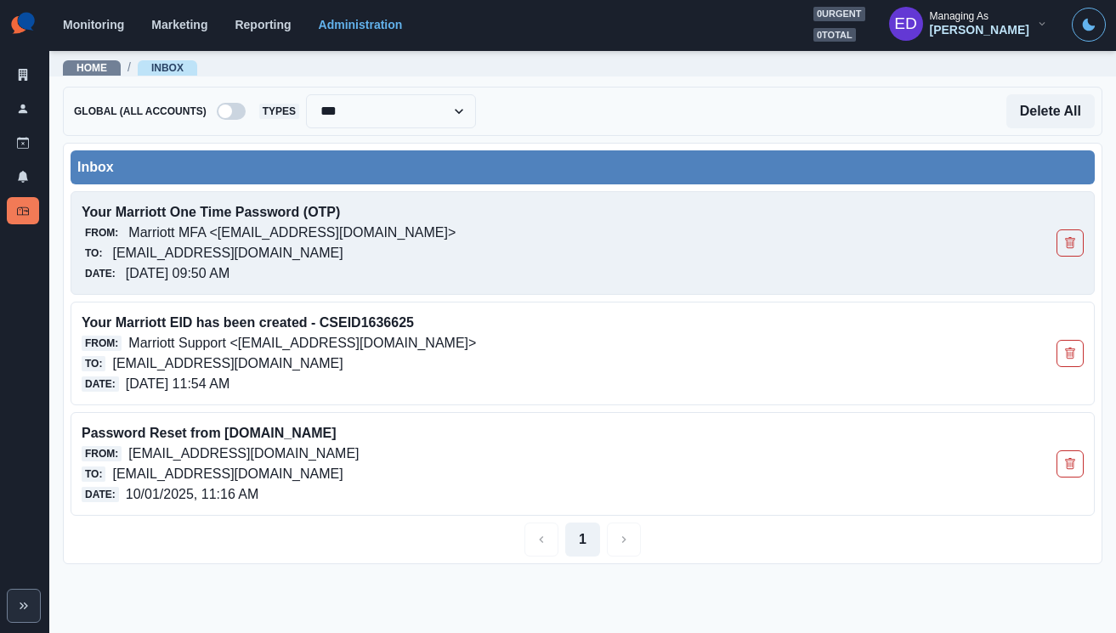
click at [338, 229] on p "Marriott MFA <[EMAIL_ADDRESS][DOMAIN_NAME]>" at bounding box center [291, 233] width 327 height 20
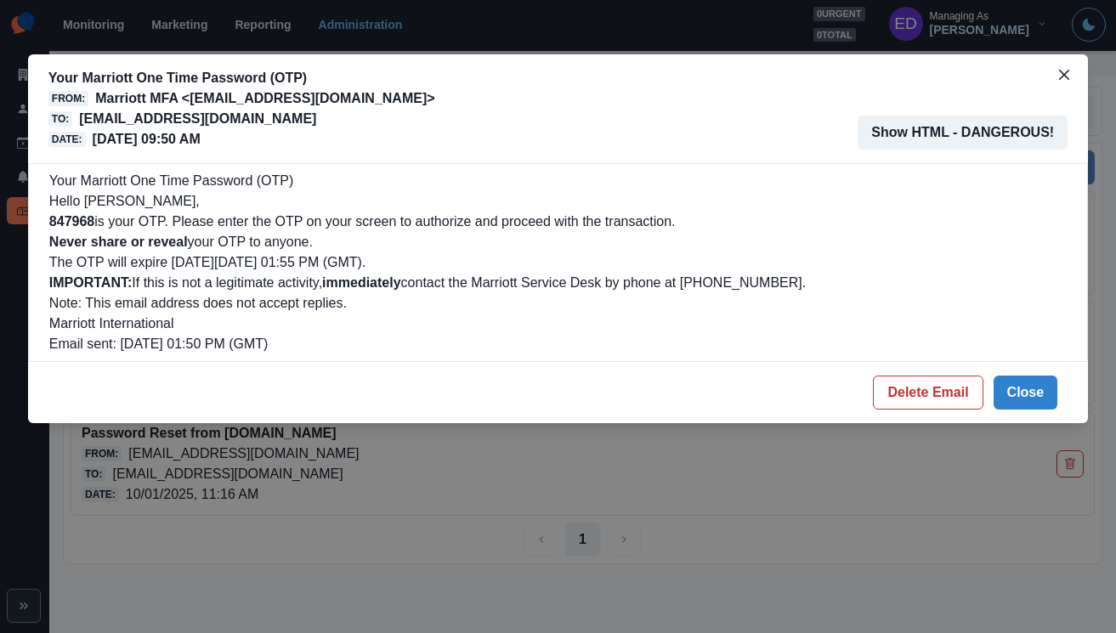
click at [52, 223] on b "847968" at bounding box center [71, 221] width 45 height 14
copy b "847968"
click at [190, 127] on p "[EMAIL_ADDRESS][DOMAIN_NAME]" at bounding box center [197, 119] width 237 height 20
click at [190, 126] on p "[EMAIL_ADDRESS][DOMAIN_NAME]" at bounding box center [197, 119] width 237 height 20
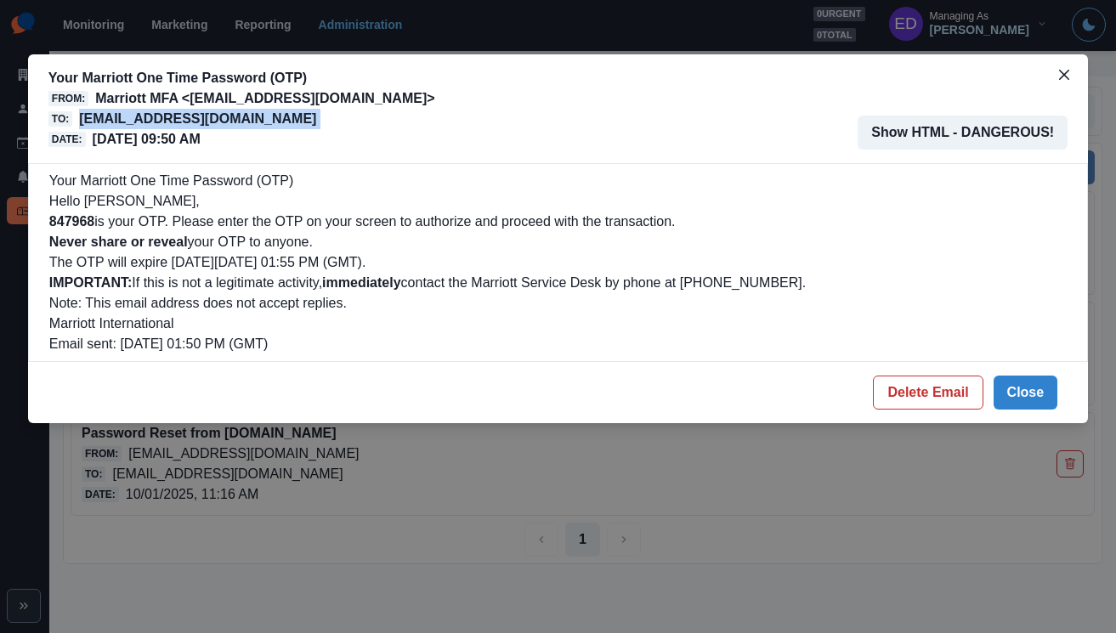
drag, startPoint x: 190, startPoint y: 126, endPoint x: 14, endPoint y: 91, distance: 179.4
click at [190, 126] on p "[EMAIL_ADDRESS][DOMAIN_NAME]" at bounding box center [197, 119] width 237 height 20
copy p "[EMAIL_ADDRESS][DOMAIN_NAME]"
click at [955, 389] on button "Delete Email" at bounding box center [928, 393] width 110 height 34
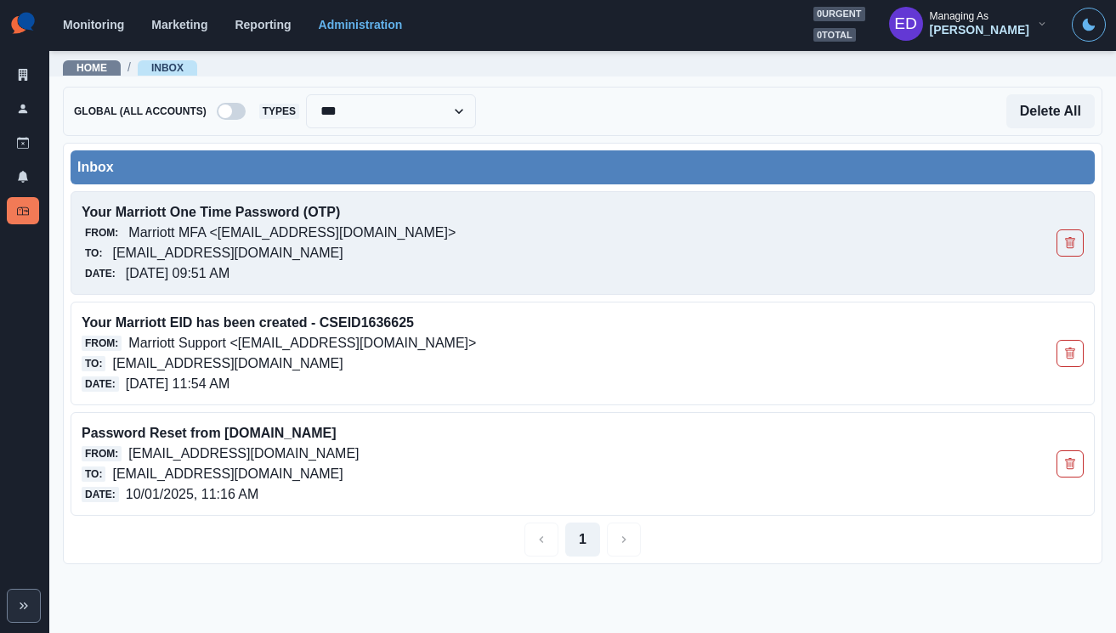
click at [281, 232] on p "Marriott MFA <[EMAIL_ADDRESS][DOMAIN_NAME]>" at bounding box center [291, 233] width 327 height 20
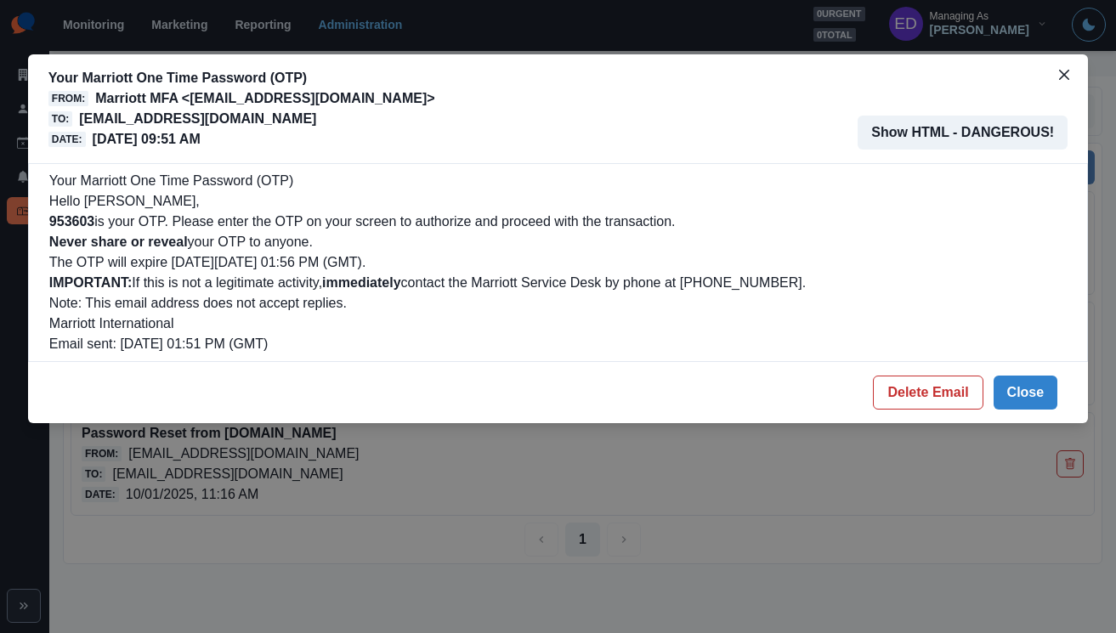
click at [94, 218] on b "953603" at bounding box center [71, 221] width 45 height 14
click at [67, 219] on b "953603" at bounding box center [71, 221] width 45 height 14
click at [67, 218] on b "953603" at bounding box center [71, 221] width 45 height 14
copy b "953603"
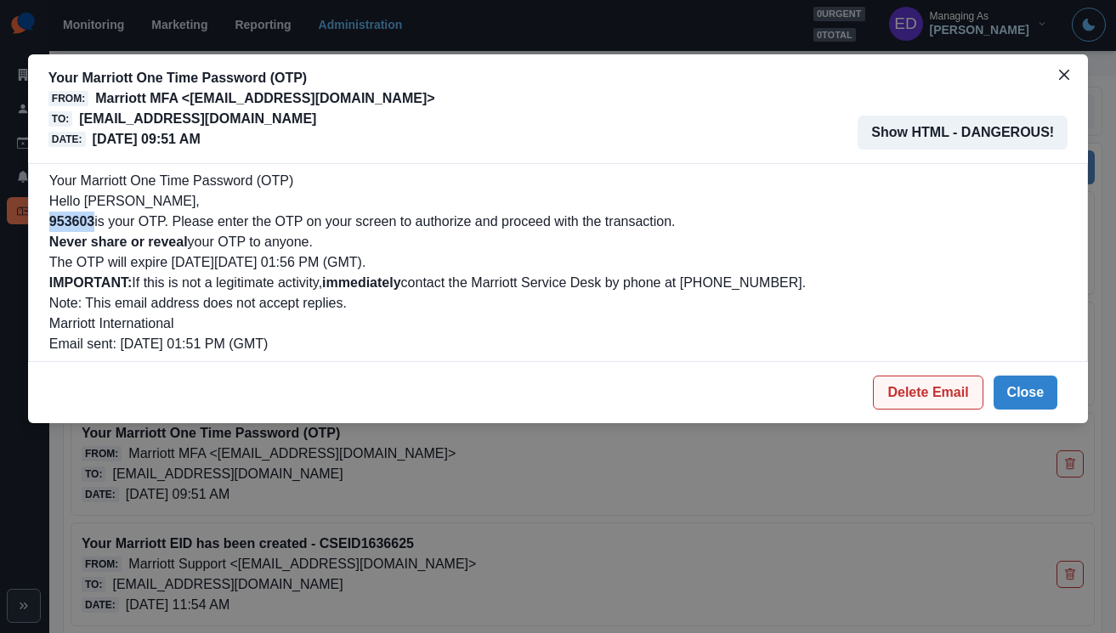
click at [974, 395] on button "Delete Email" at bounding box center [928, 393] width 110 height 34
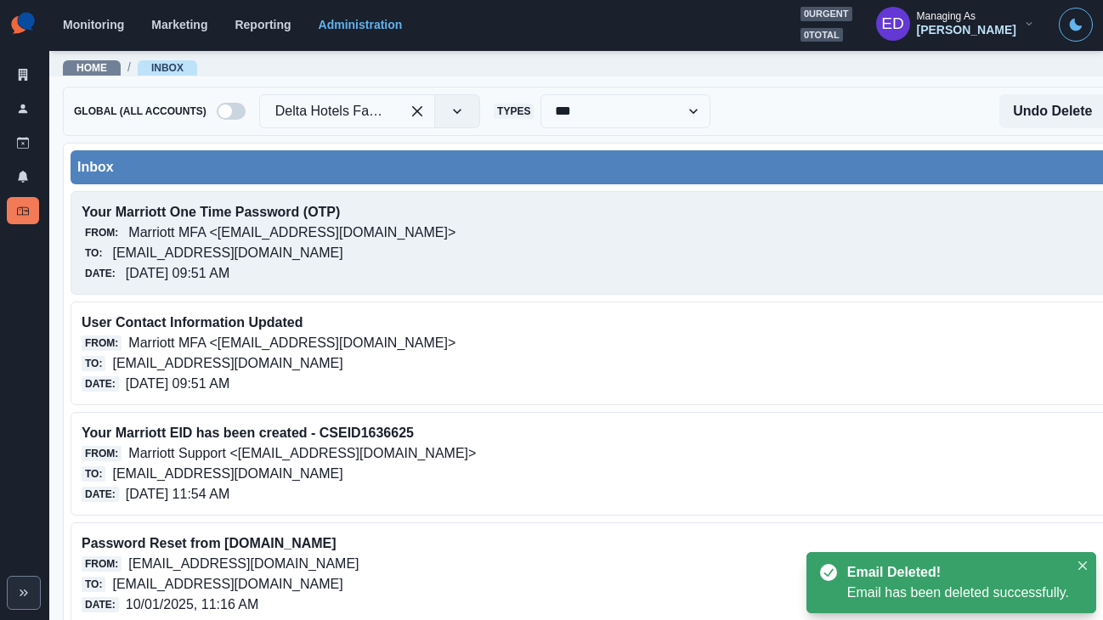
click at [343, 258] on p "[EMAIL_ADDRESS][DOMAIN_NAME]" at bounding box center [227, 253] width 230 height 20
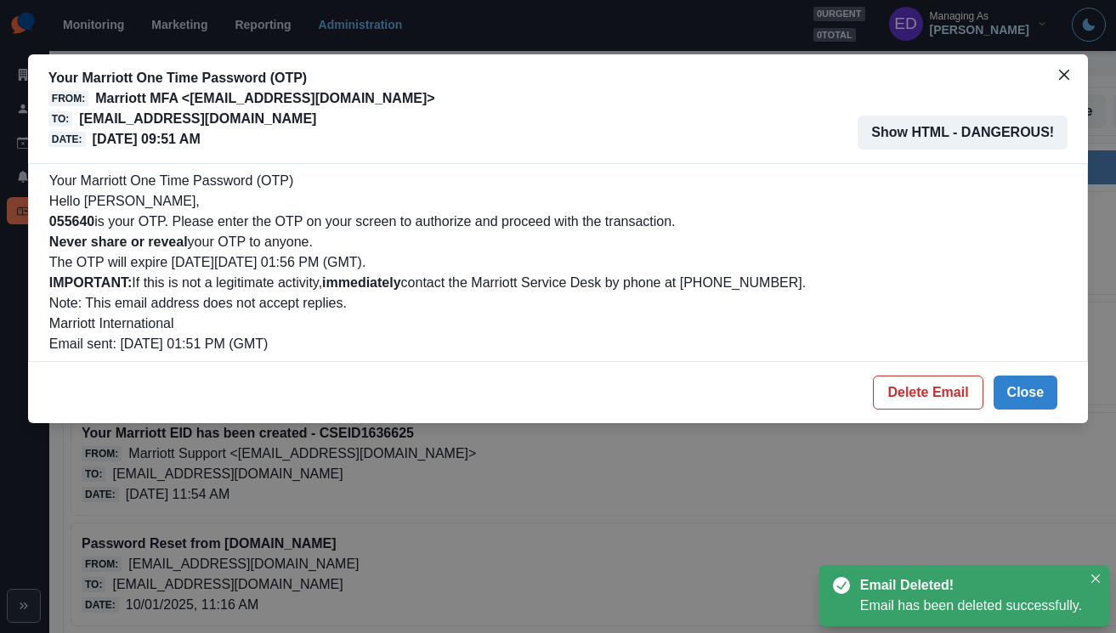
click at [79, 225] on b "055640" at bounding box center [71, 221] width 45 height 14
click at [80, 225] on b "055640" at bounding box center [71, 221] width 45 height 14
copy b "055640"
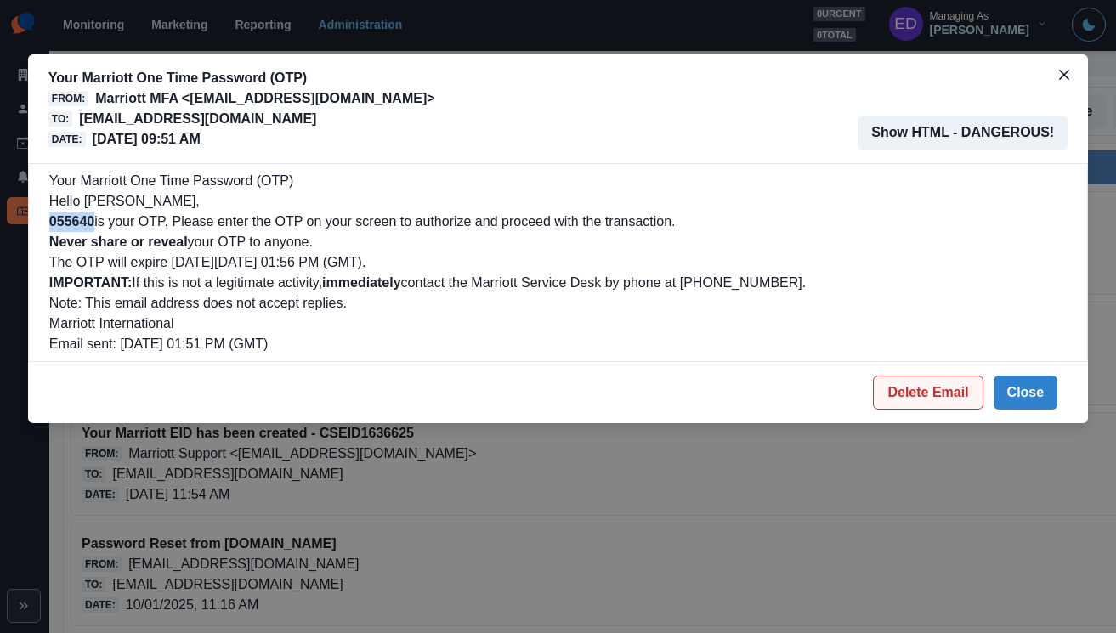
click at [926, 394] on button "Delete Email" at bounding box center [928, 393] width 110 height 34
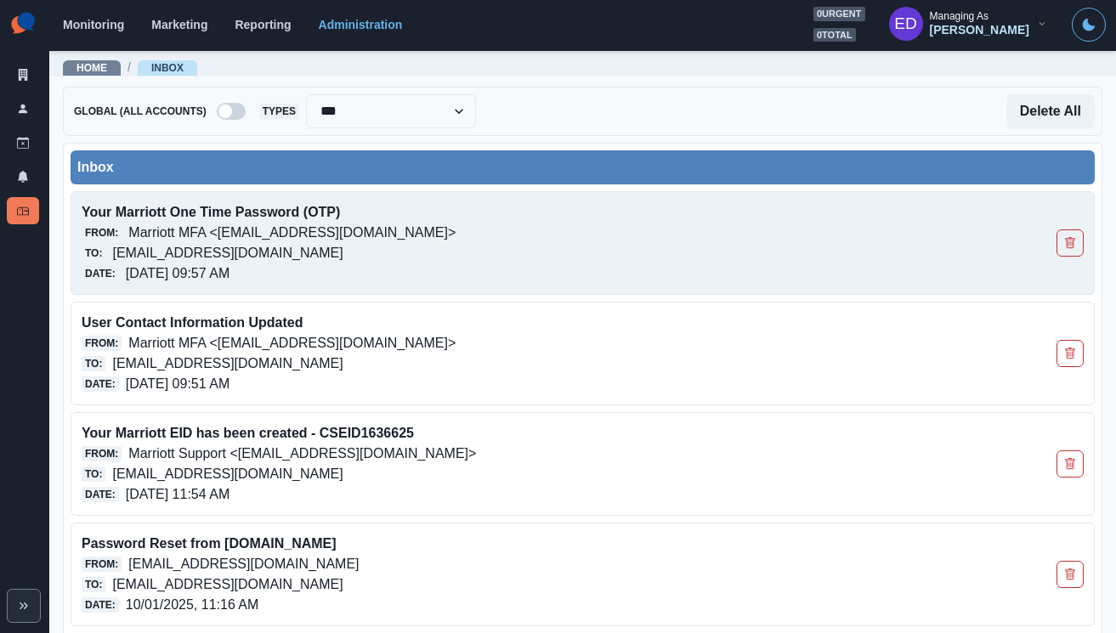
click at [333, 214] on p "Your Marriott One Time Password (OTP)" at bounding box center [482, 212] width 801 height 20
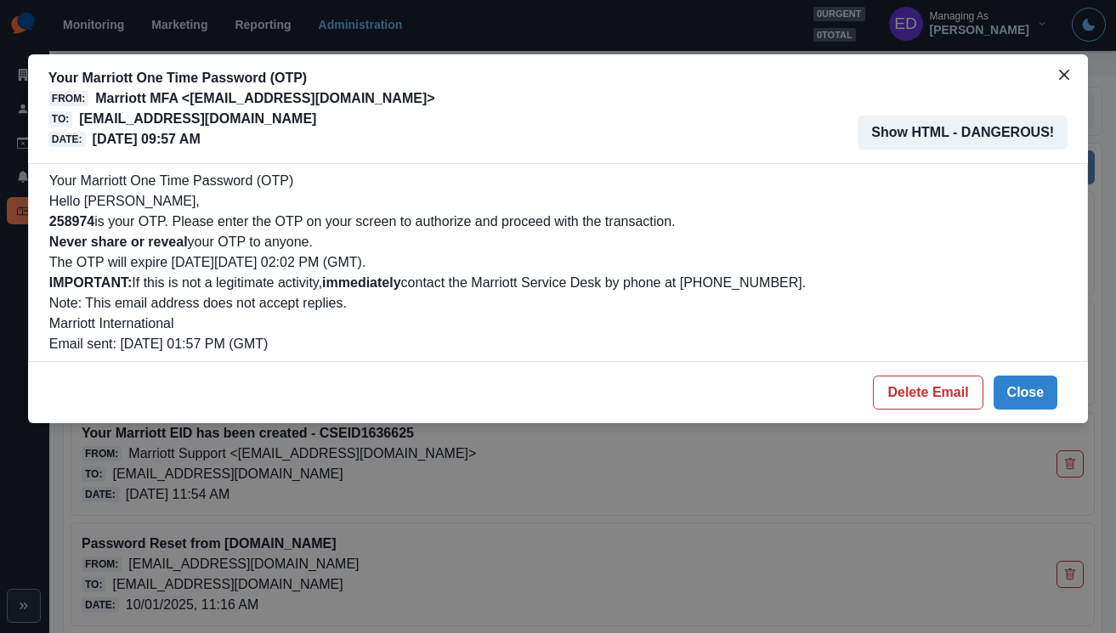
click at [76, 219] on b "258974" at bounding box center [71, 221] width 45 height 14
copy b "258974"
click at [877, 387] on button "Delete Email" at bounding box center [928, 393] width 110 height 34
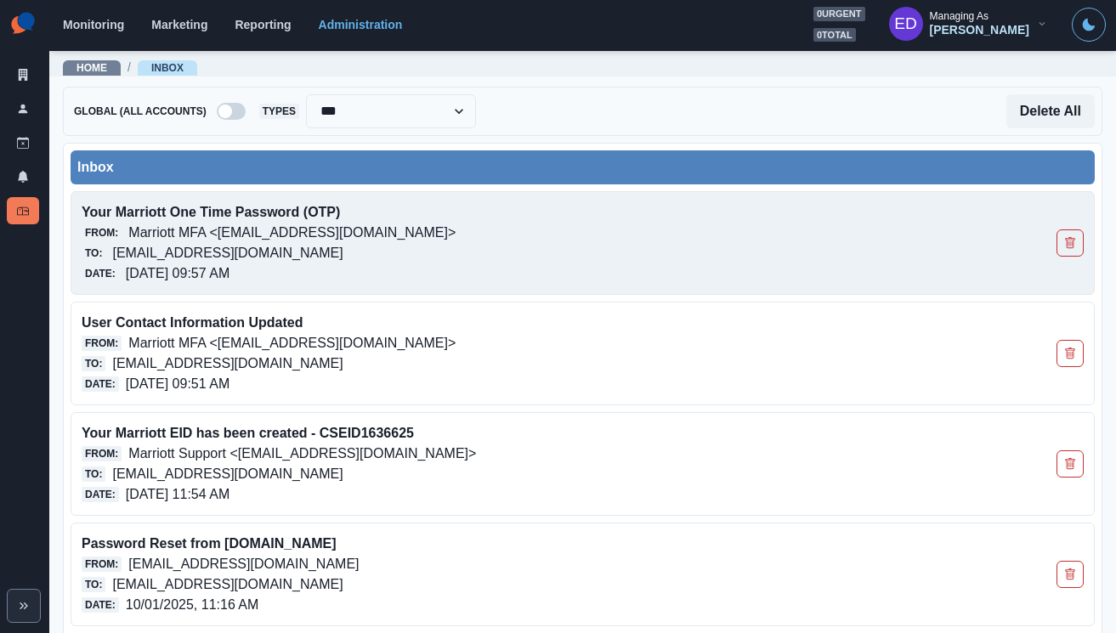
click at [246, 236] on p "Marriott MFA <[EMAIL_ADDRESS][DOMAIN_NAME]>" at bounding box center [291, 233] width 327 height 20
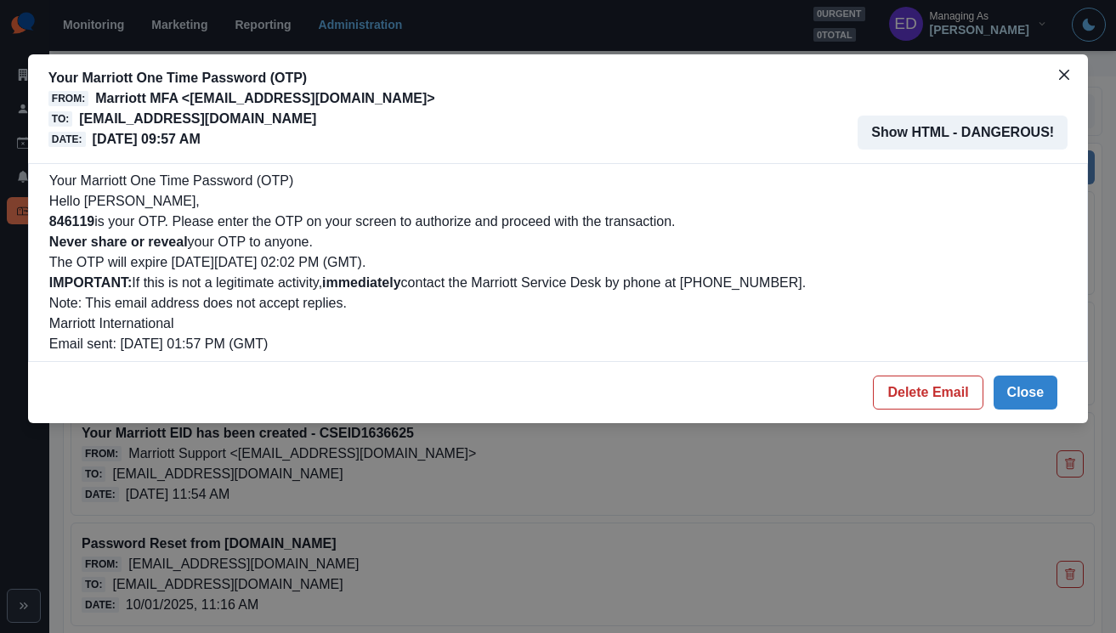
click at [73, 224] on b "846119" at bounding box center [71, 221] width 45 height 14
copy b "846119"
click at [388, 223] on p "846119 is your OTP. Please enter the OTP on your screen to authorize and procee…" at bounding box center [557, 222] width 1017 height 20
click at [960, 392] on button "Delete Email" at bounding box center [928, 393] width 110 height 34
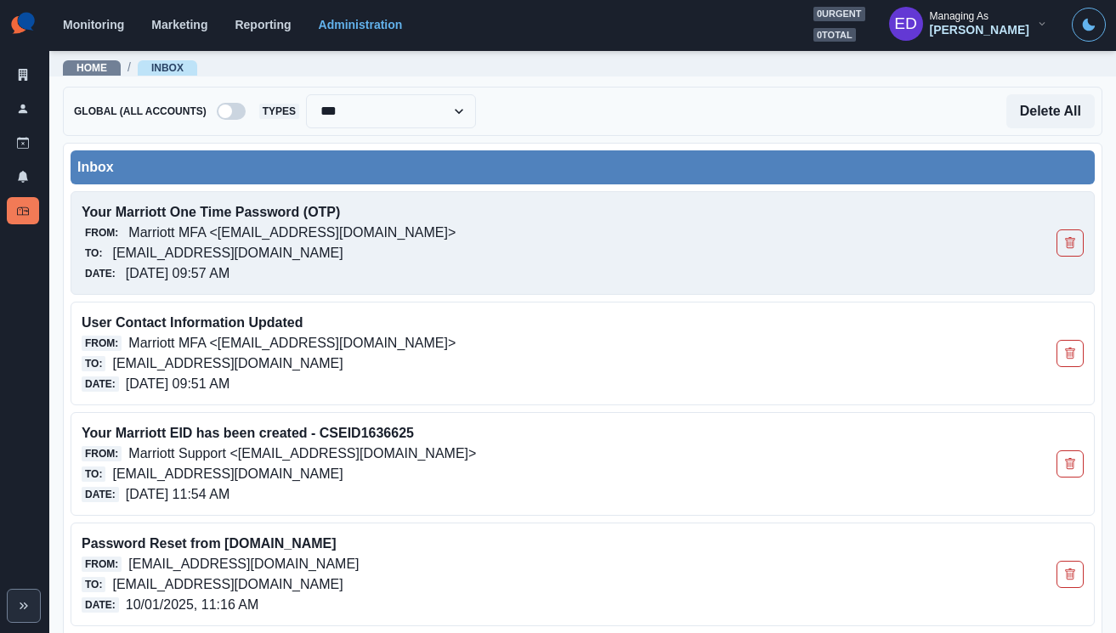
click at [244, 244] on p "[EMAIL_ADDRESS][DOMAIN_NAME]" at bounding box center [227, 253] width 230 height 20
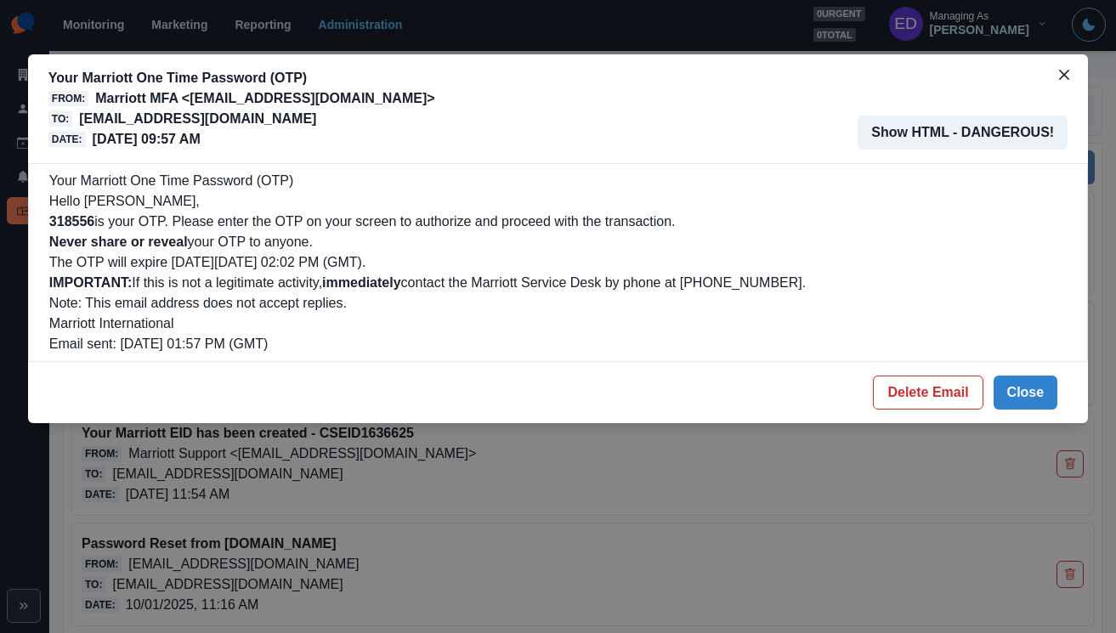
click at [83, 219] on b "318556" at bounding box center [71, 221] width 45 height 14
drag, startPoint x: 83, startPoint y: 219, endPoint x: 71, endPoint y: 214, distance: 13.7
click at [83, 219] on b "318556" at bounding box center [71, 221] width 45 height 14
copy b "318556"
drag, startPoint x: 928, startPoint y: 406, endPoint x: 920, endPoint y: 404, distance: 8.9
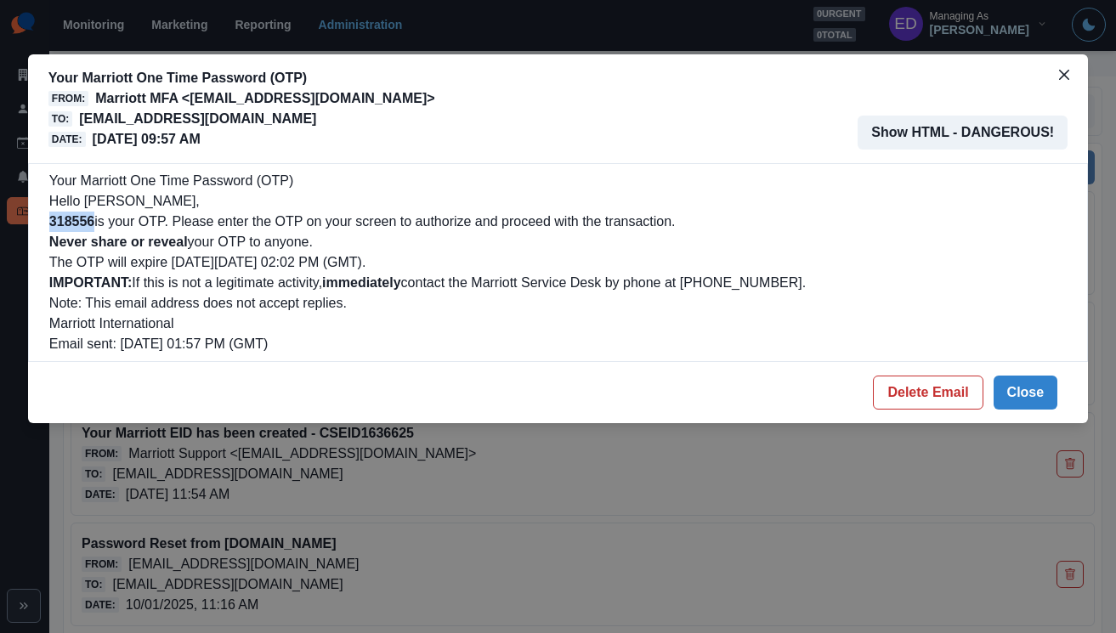
click at [928, 406] on button "Delete Email" at bounding box center [928, 393] width 110 height 34
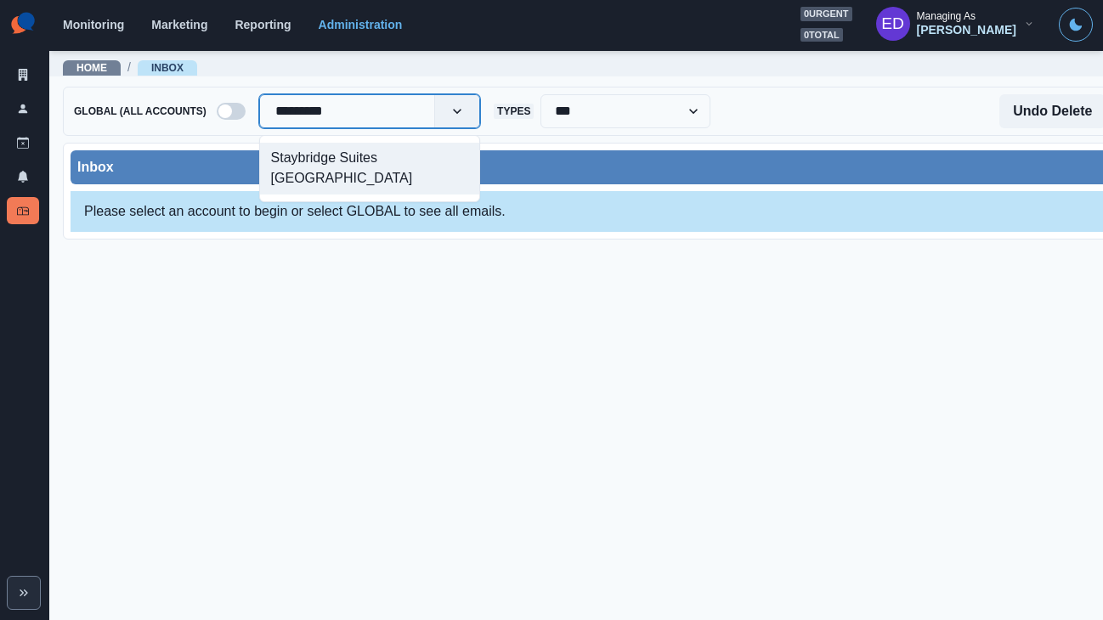
type input "**********"
click at [409, 155] on div "Staybridge Suites Des Moines Downtown" at bounding box center [369, 169] width 219 height 52
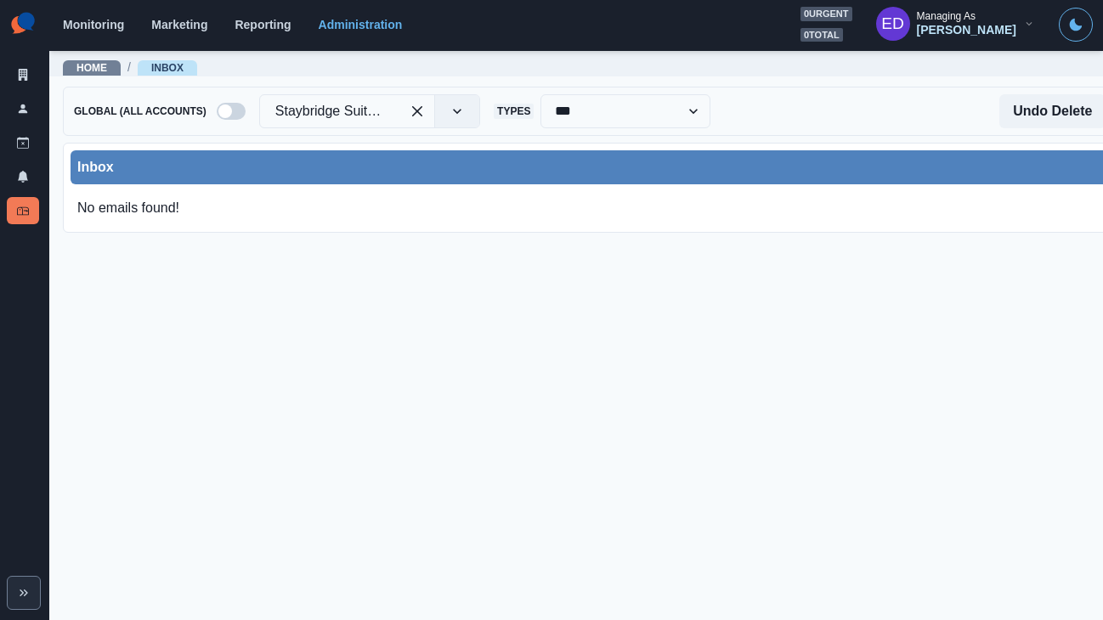
click at [480, 183] on div "Inbox" at bounding box center [636, 167] width 1131 height 34
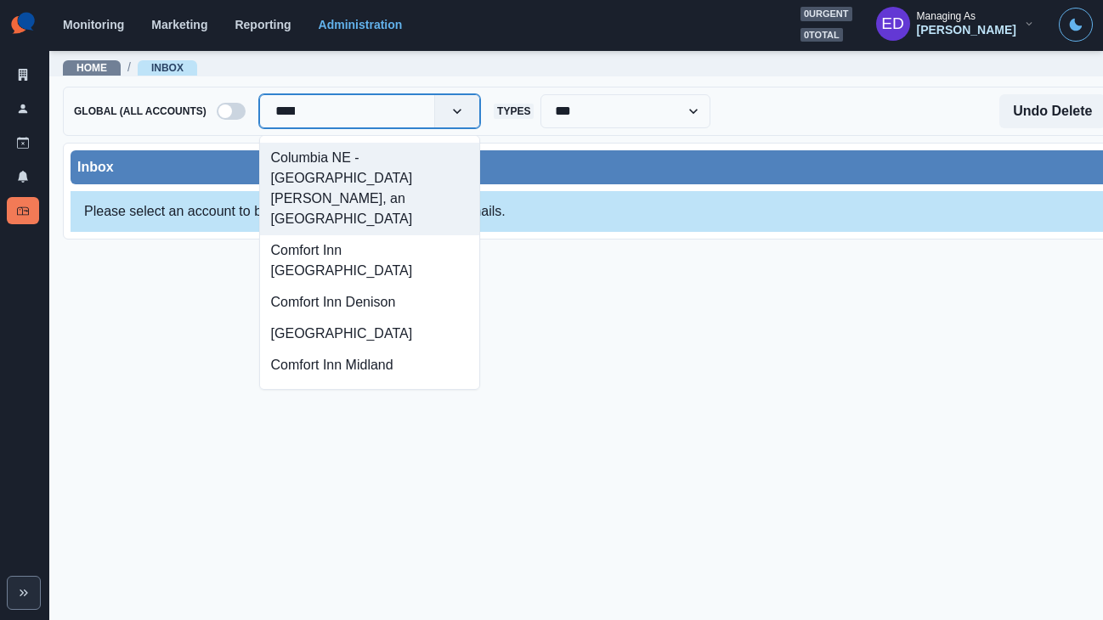
type input "*****"
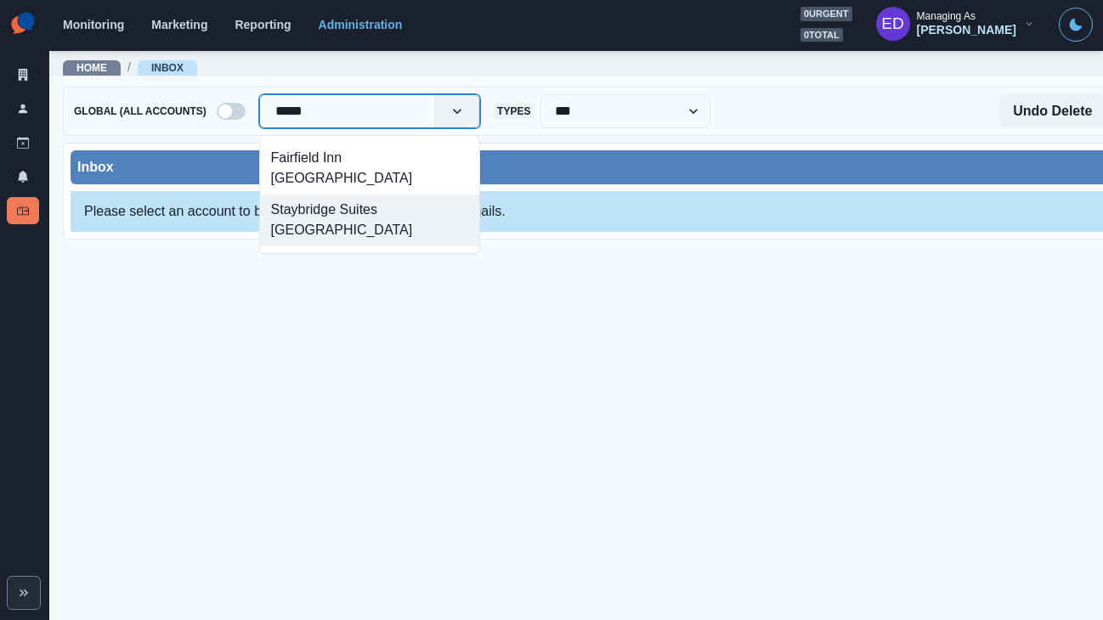
click at [307, 195] on div "Staybridge Suites [GEOGRAPHIC_DATA]" at bounding box center [369, 221] width 219 height 52
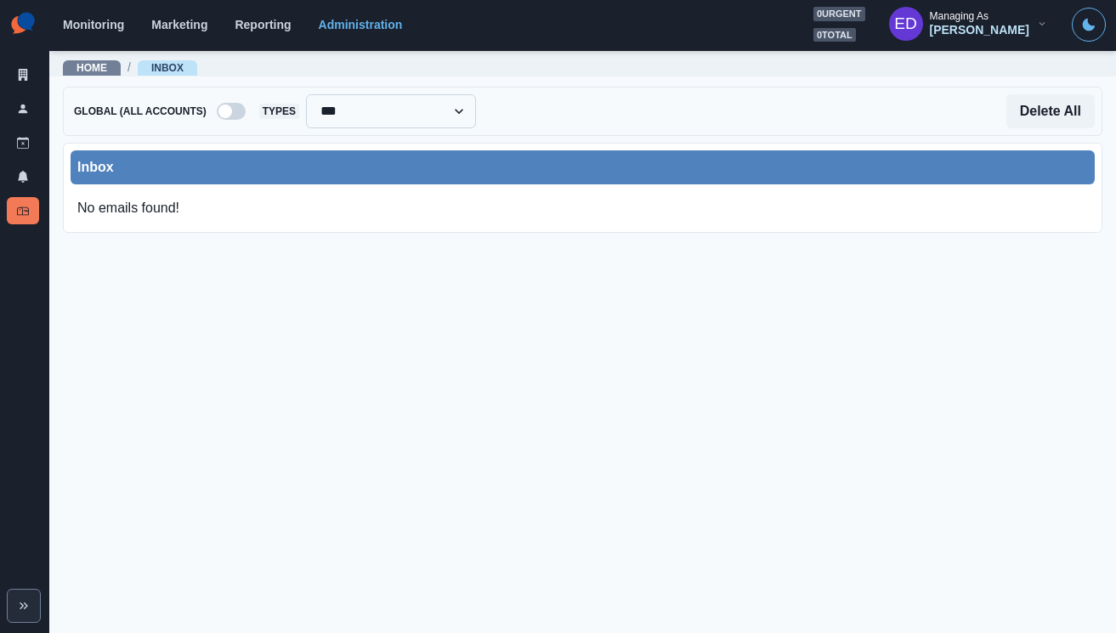
click at [401, 111] on select "**********" at bounding box center [391, 111] width 170 height 34
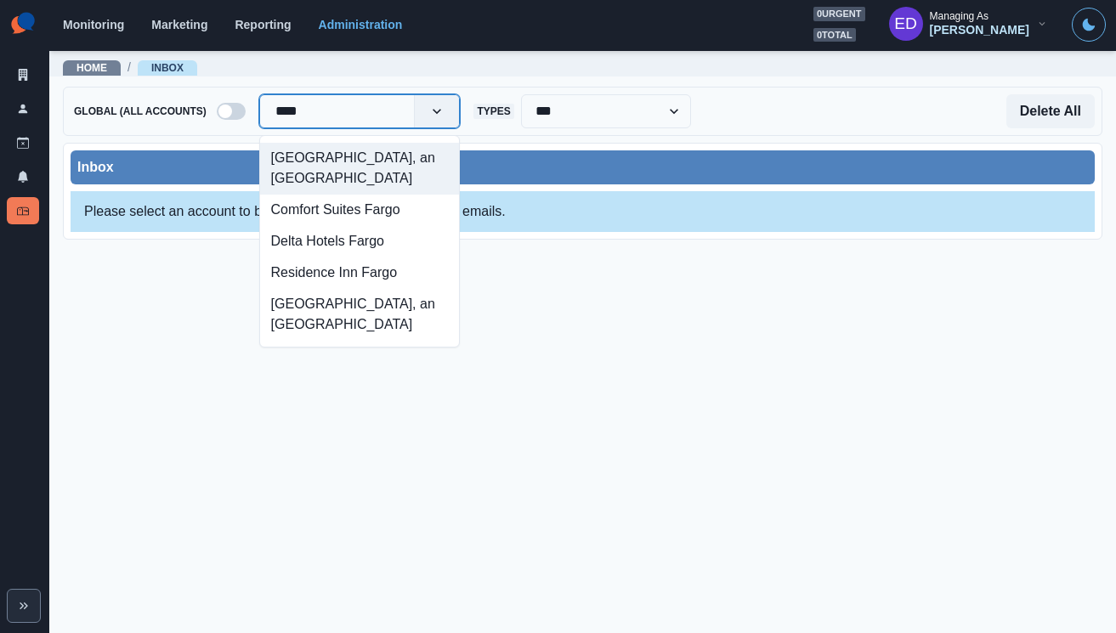
type input "*****"
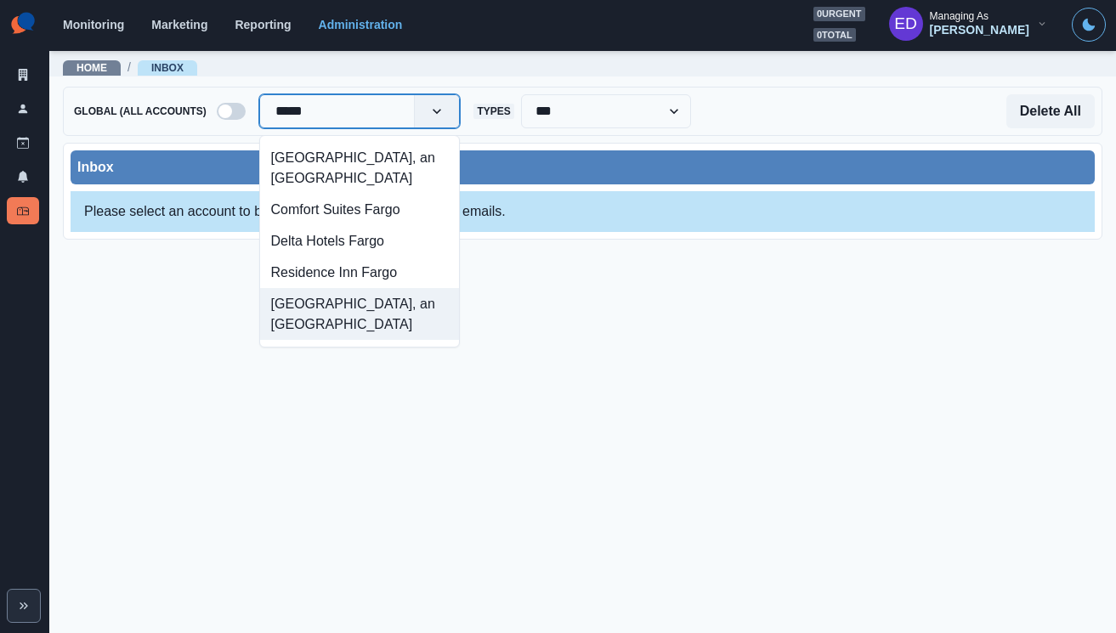
click at [394, 340] on div "[GEOGRAPHIC_DATA], an [GEOGRAPHIC_DATA]" at bounding box center [360, 314] width 200 height 52
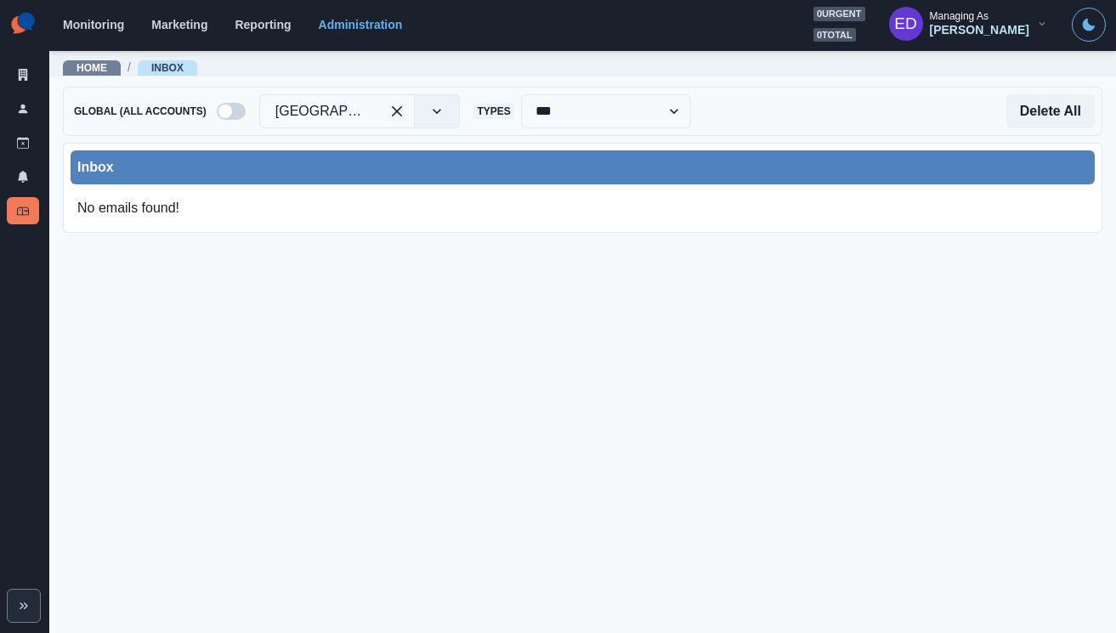
drag, startPoint x: 397, startPoint y: 274, endPoint x: 365, endPoint y: 289, distance: 35.7
click at [396, 275] on main "**********" at bounding box center [582, 341] width 1067 height 584
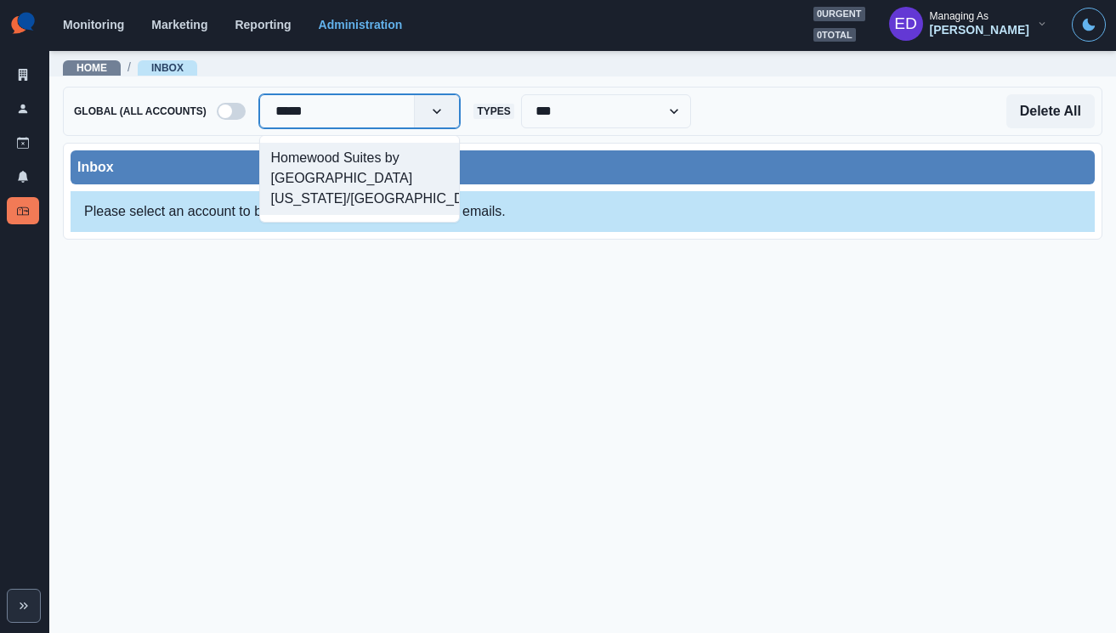
type input "******"
click at [361, 181] on div "Homewood Suites by [GEOGRAPHIC_DATA][US_STATE]/[GEOGRAPHIC_DATA]" at bounding box center [360, 179] width 200 height 72
